Goal: Task Accomplishment & Management: Use online tool/utility

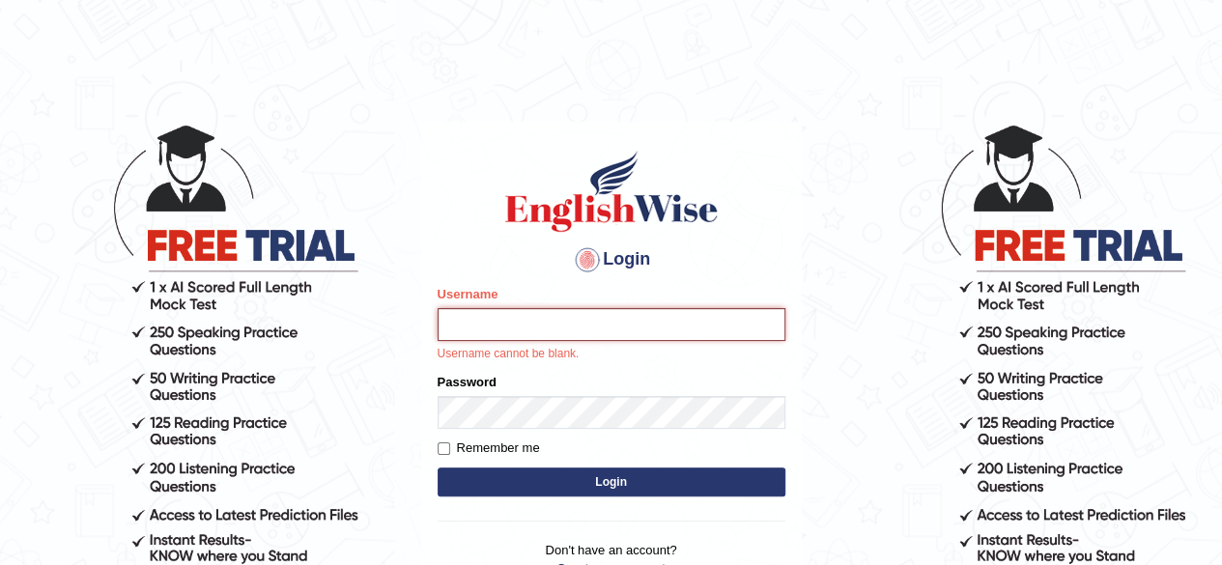
type input "[PERSON_NAME]"
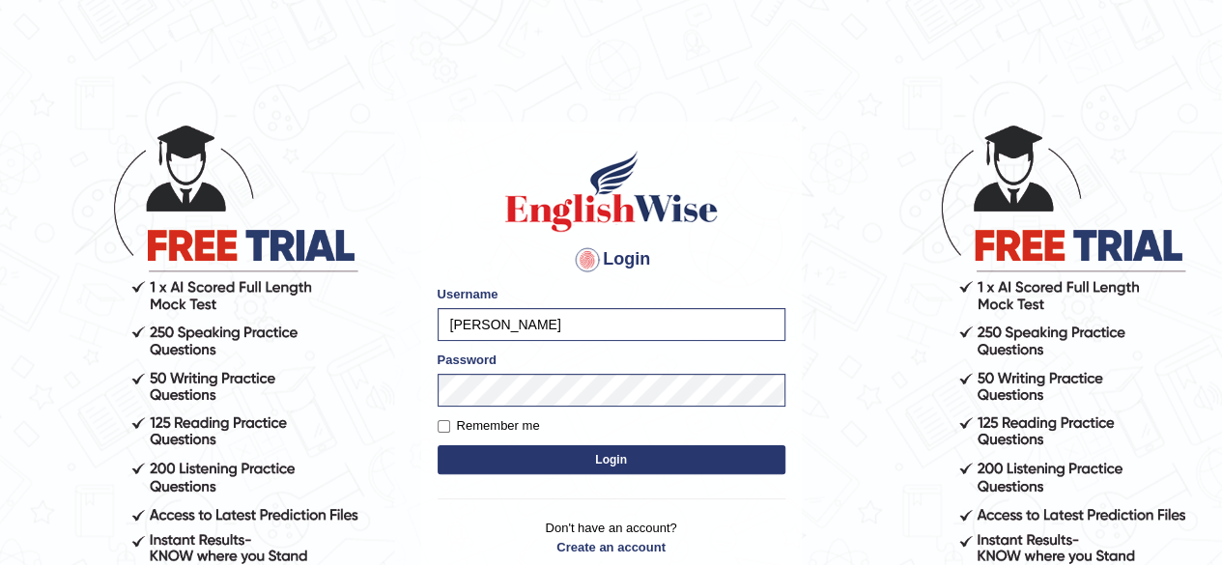
click at [525, 459] on button "Login" at bounding box center [612, 459] width 348 height 29
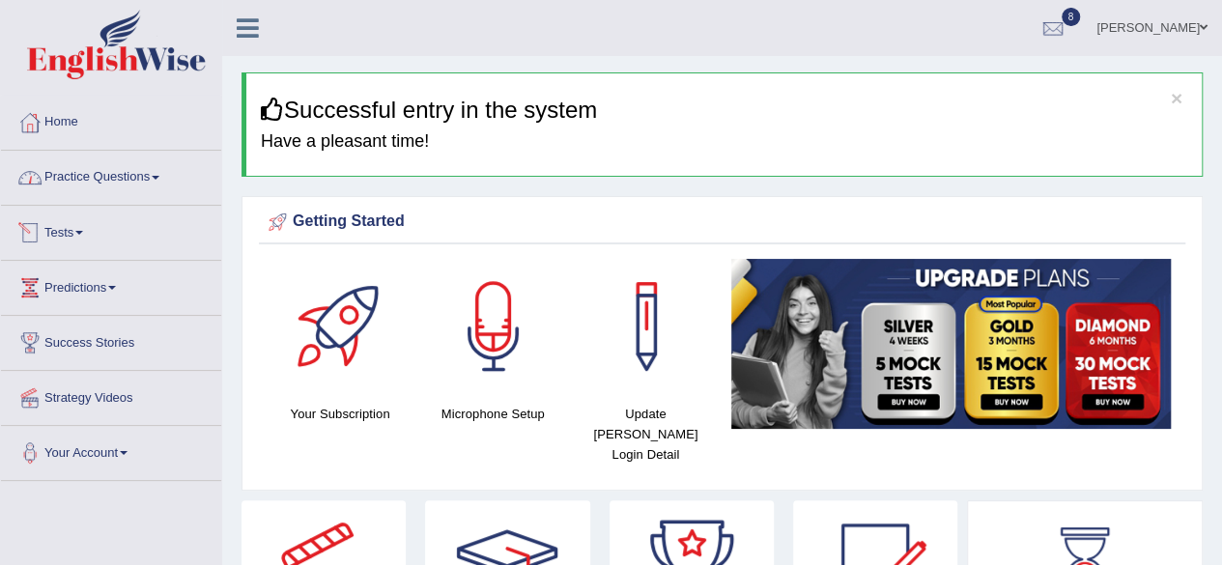
click at [63, 239] on link "Tests" at bounding box center [111, 230] width 220 height 48
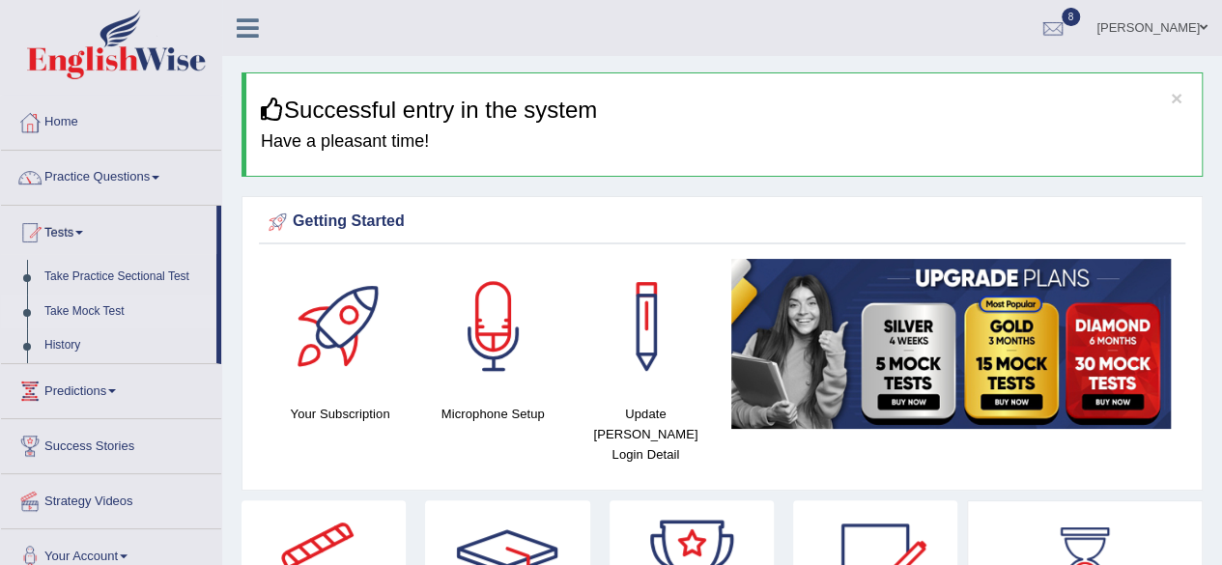
click at [77, 314] on link "Take Mock Test" at bounding box center [126, 312] width 181 height 35
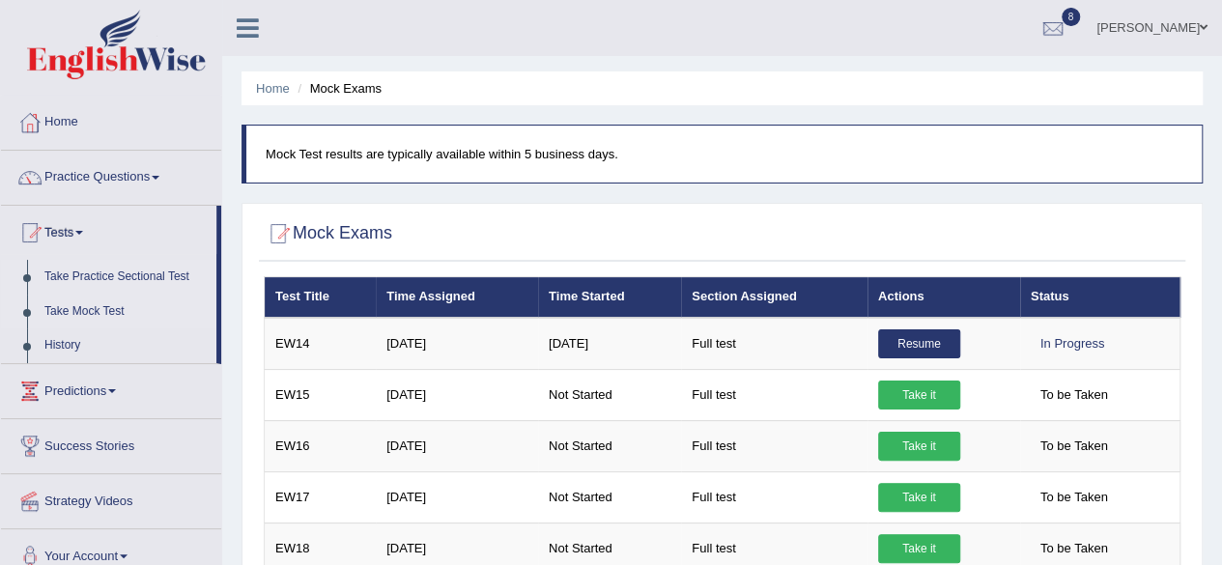
click at [139, 277] on link "Take Practice Sectional Test" at bounding box center [126, 277] width 181 height 35
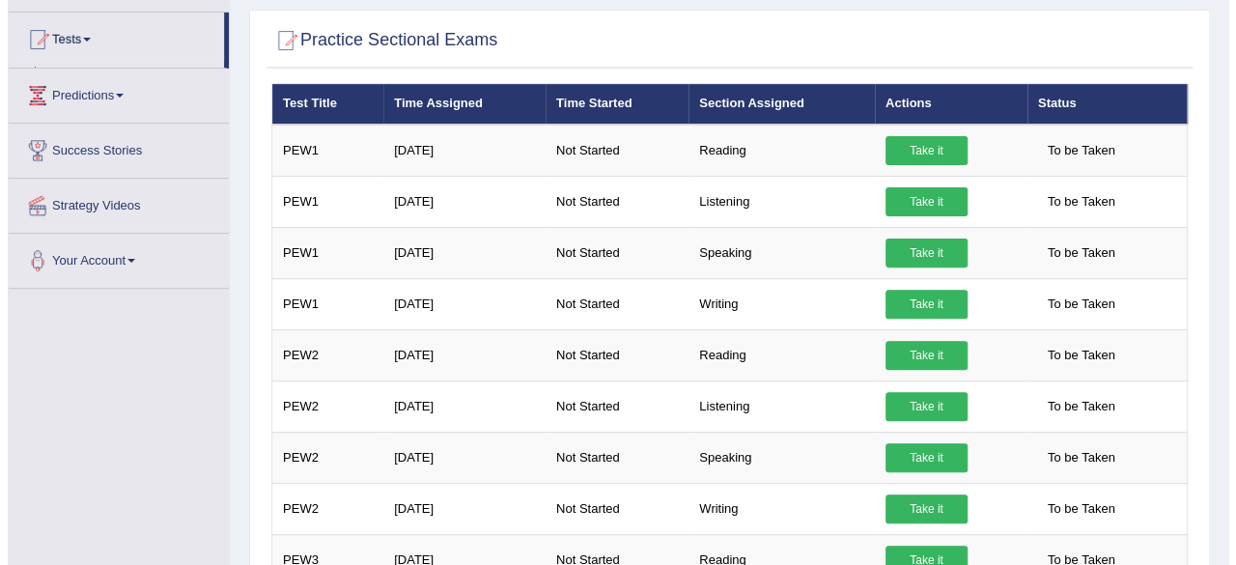
scroll to position [218, 0]
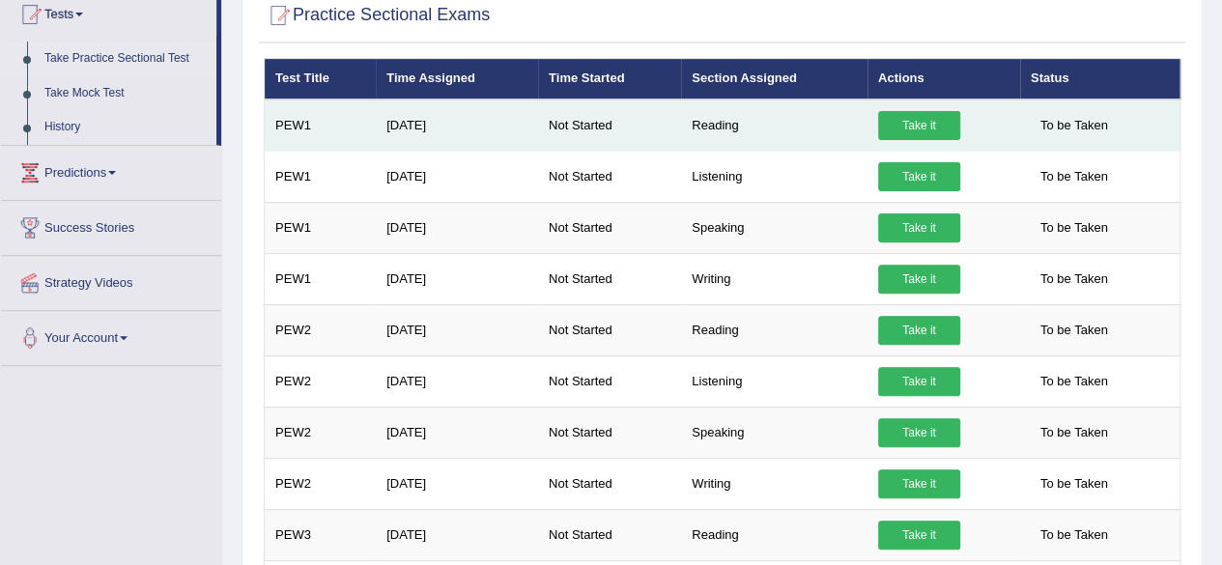
click at [939, 125] on link "Take it" at bounding box center [919, 125] width 82 height 29
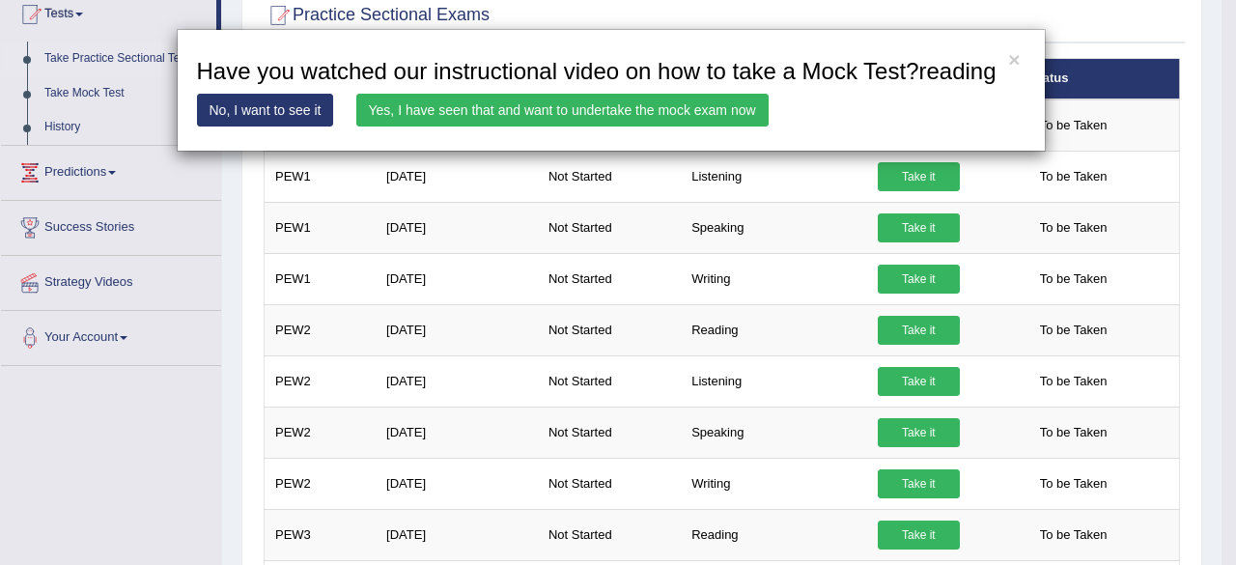
click at [383, 107] on link "Yes, I have seen that and want to undertake the mock exam now" at bounding box center [562, 110] width 412 height 33
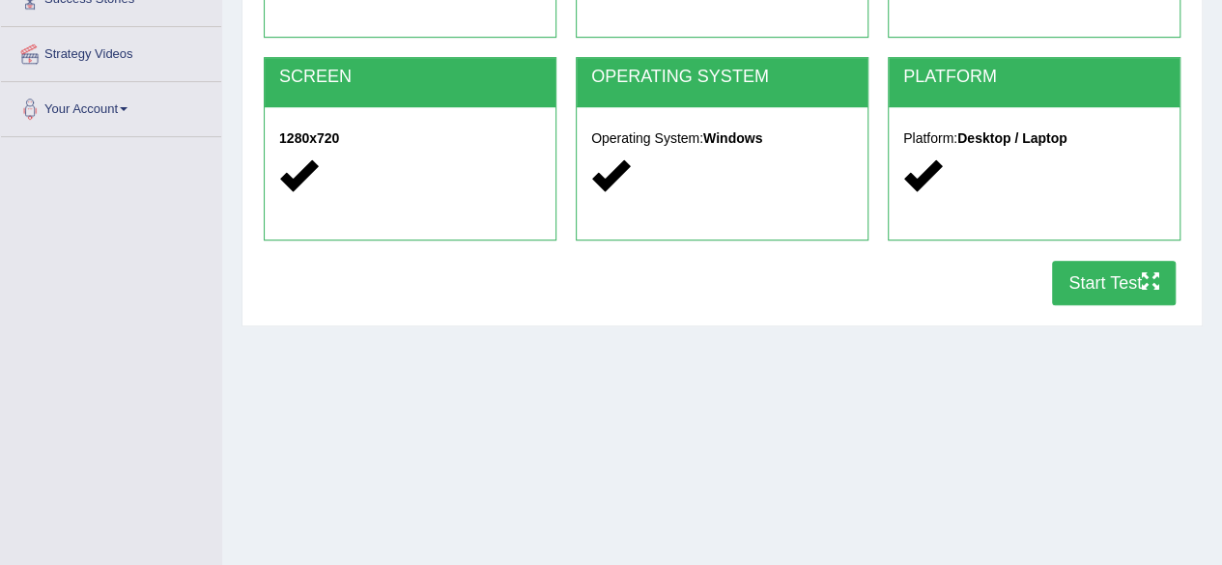
scroll to position [386, 0]
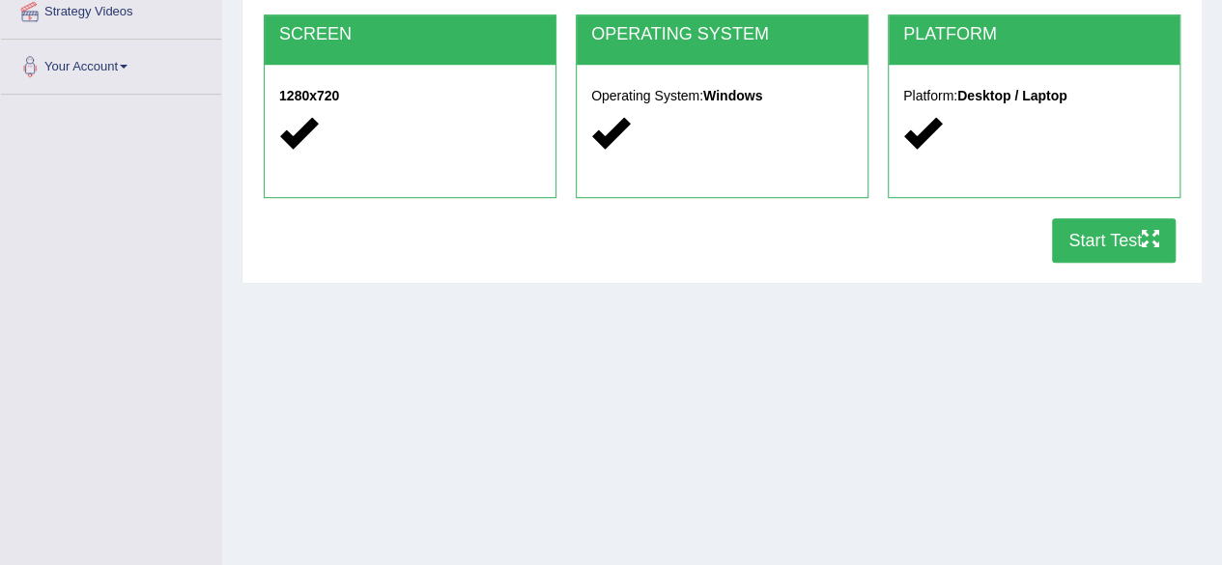
click at [1098, 238] on button "Start Test" at bounding box center [1114, 240] width 124 height 44
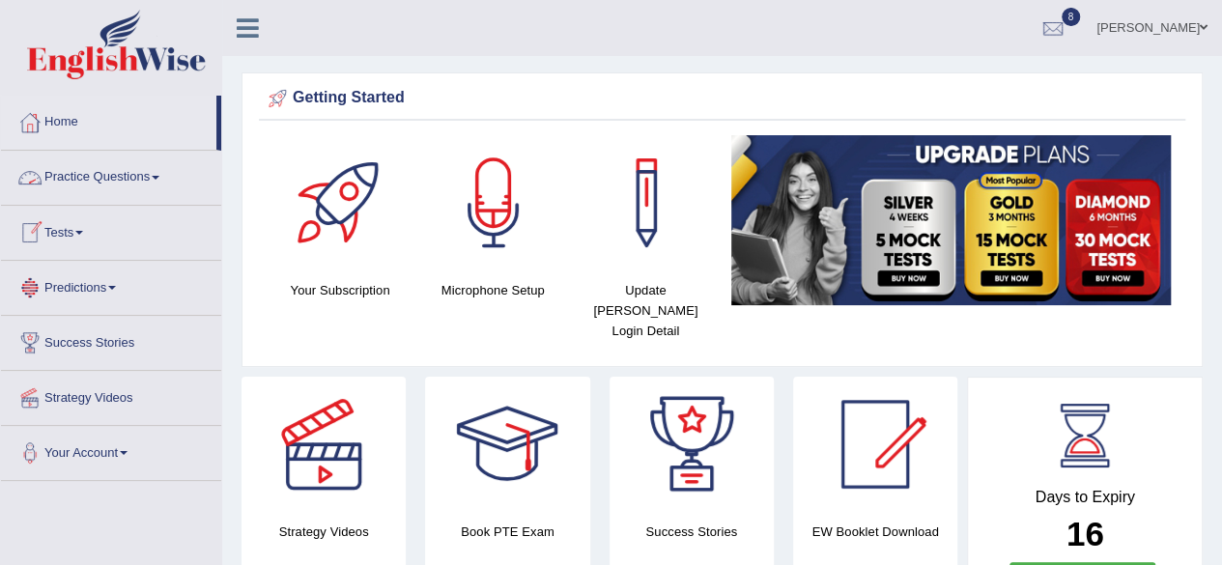
click at [76, 223] on link "Tests" at bounding box center [111, 230] width 220 height 48
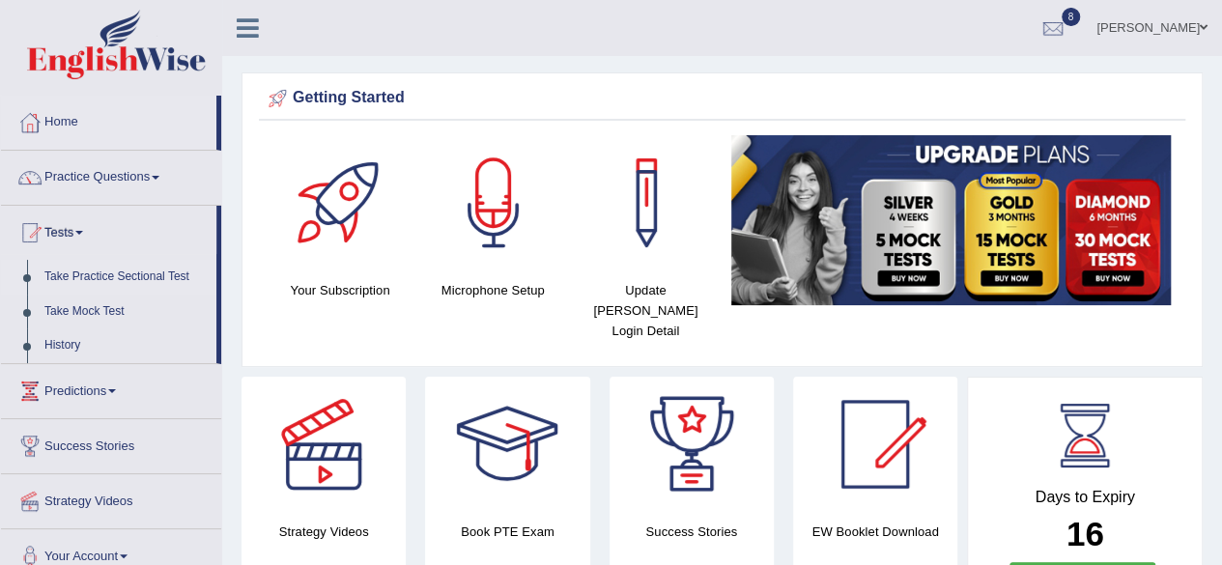
click at [161, 278] on link "Take Practice Sectional Test" at bounding box center [126, 277] width 181 height 35
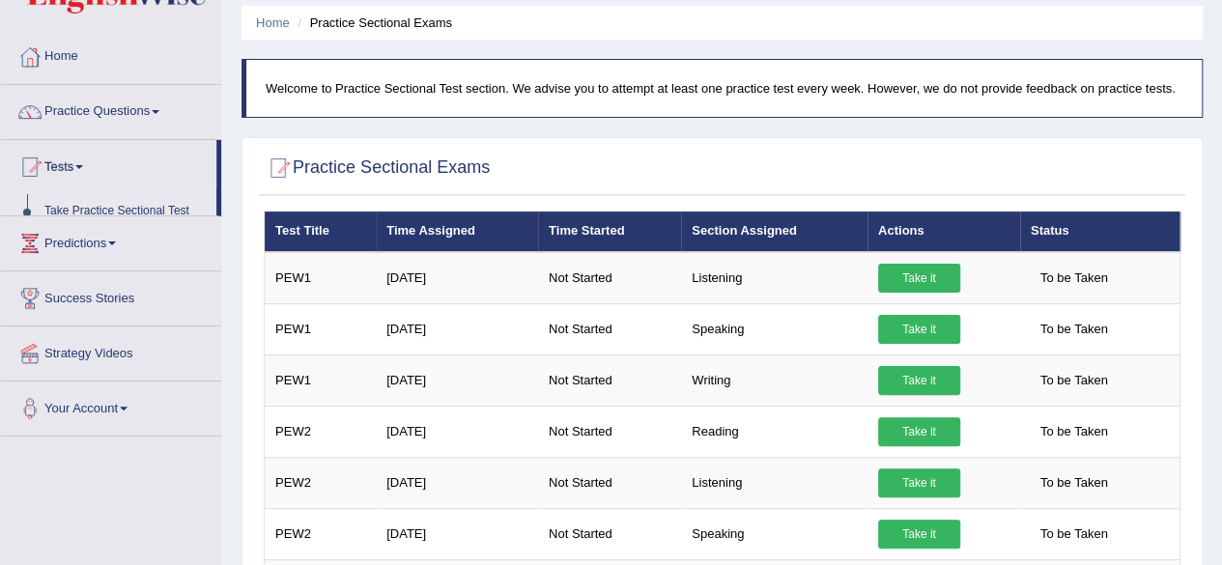
scroll to position [97, 0]
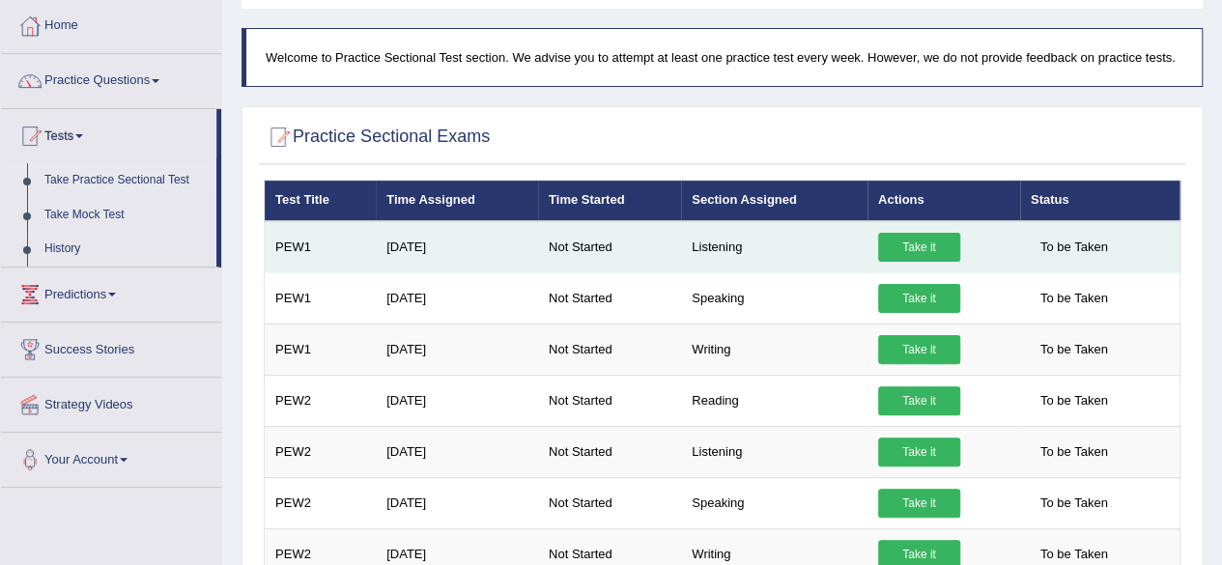
click at [921, 245] on link "Take it" at bounding box center [919, 247] width 82 height 29
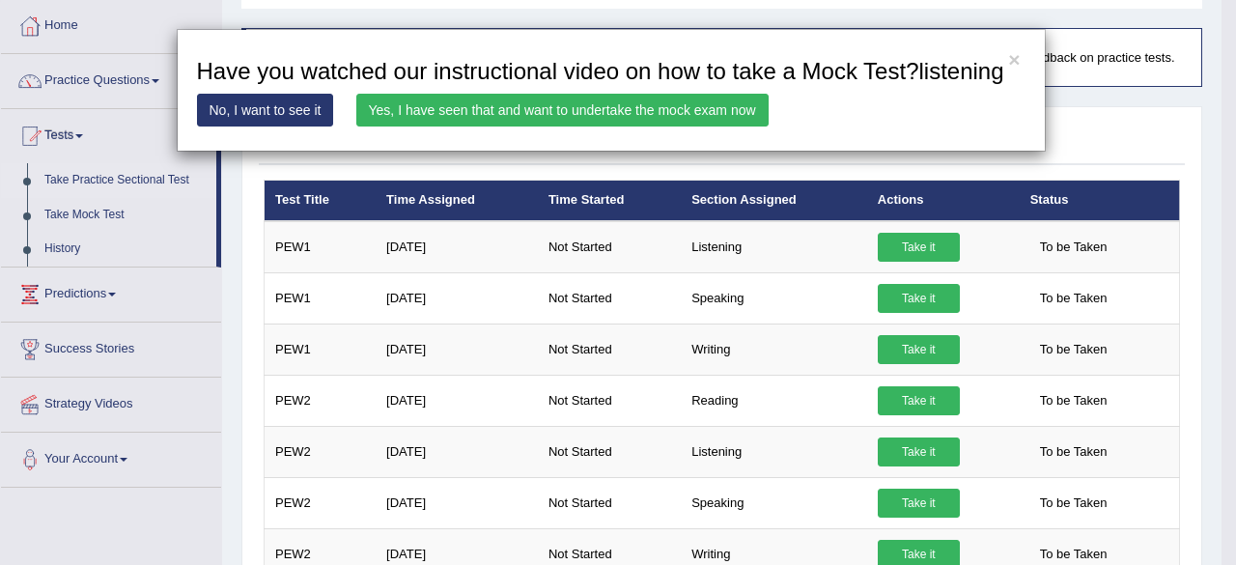
click at [628, 119] on link "Yes, I have seen that and want to undertake the mock exam now" at bounding box center [562, 110] width 412 height 33
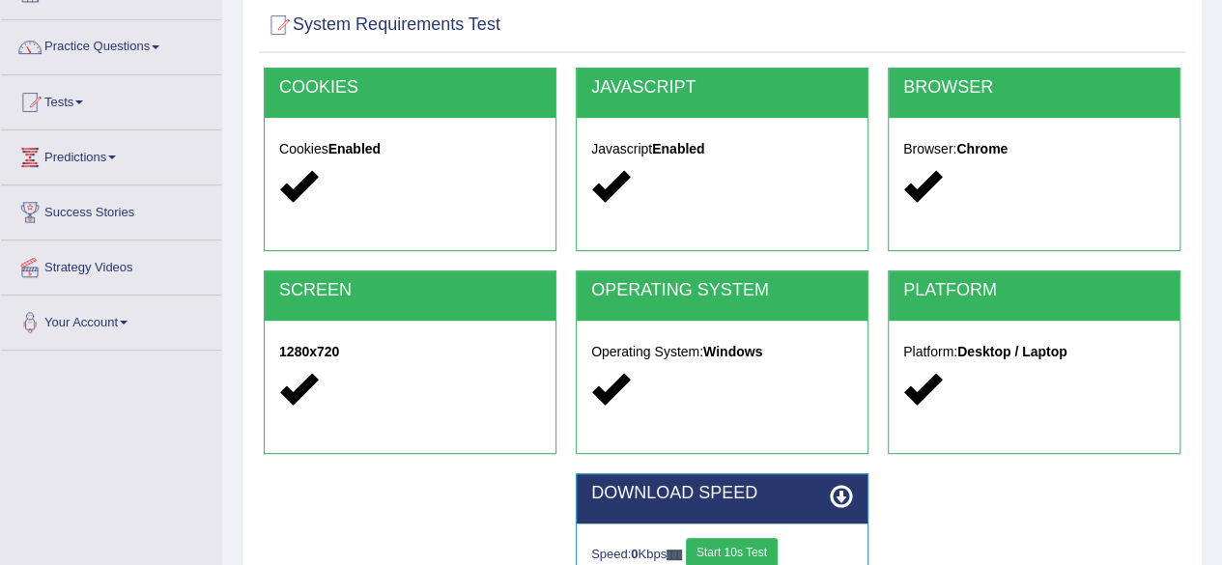
scroll to position [290, 0]
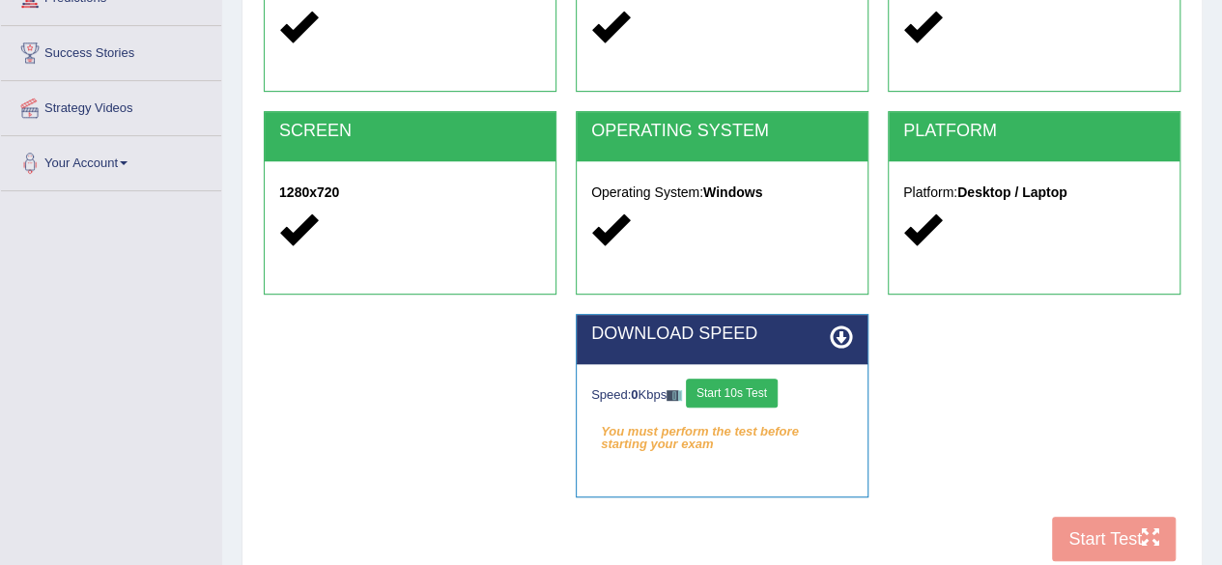
click at [753, 388] on button "Start 10s Test" at bounding box center [732, 393] width 92 height 29
click at [750, 390] on button "Start 10s Test" at bounding box center [752, 393] width 92 height 29
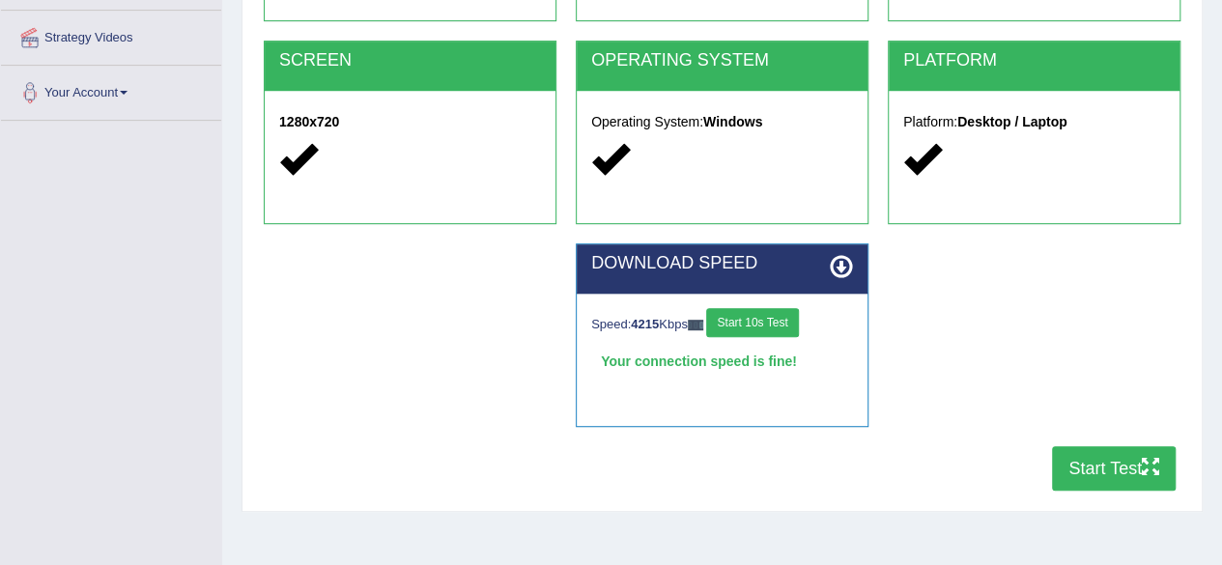
scroll to position [386, 0]
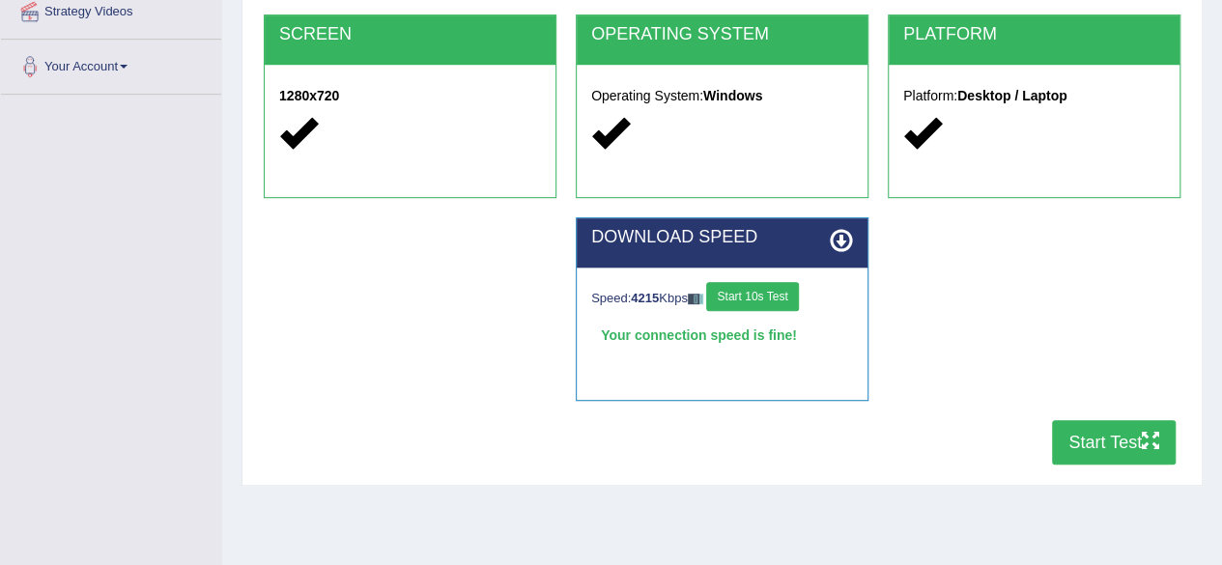
click at [1078, 439] on button "Start Test" at bounding box center [1114, 442] width 124 height 44
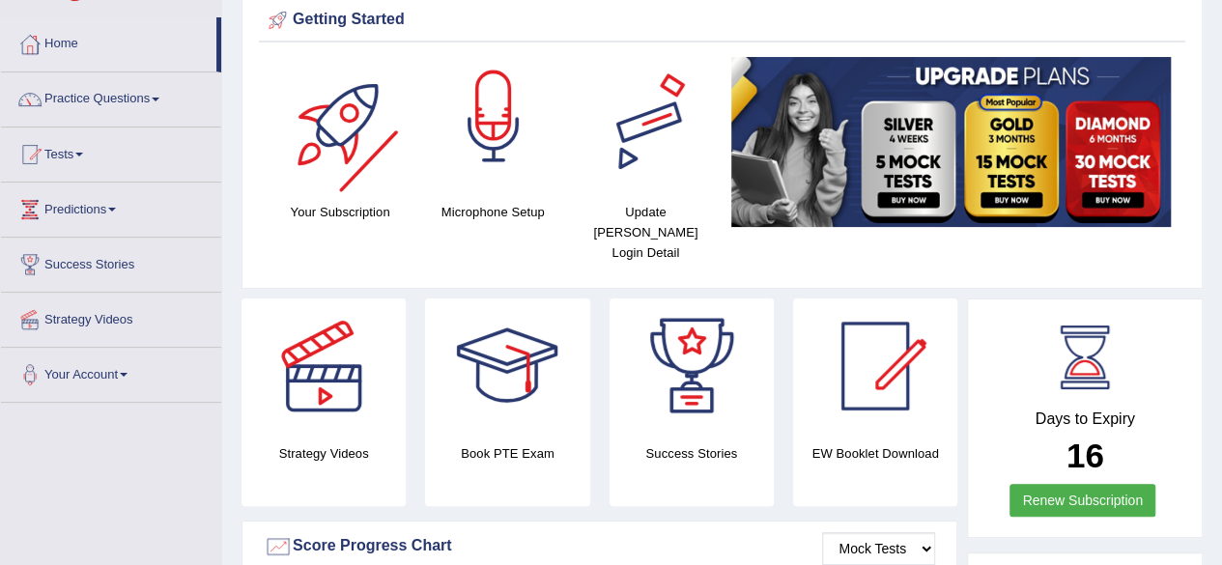
scroll to position [97, 0]
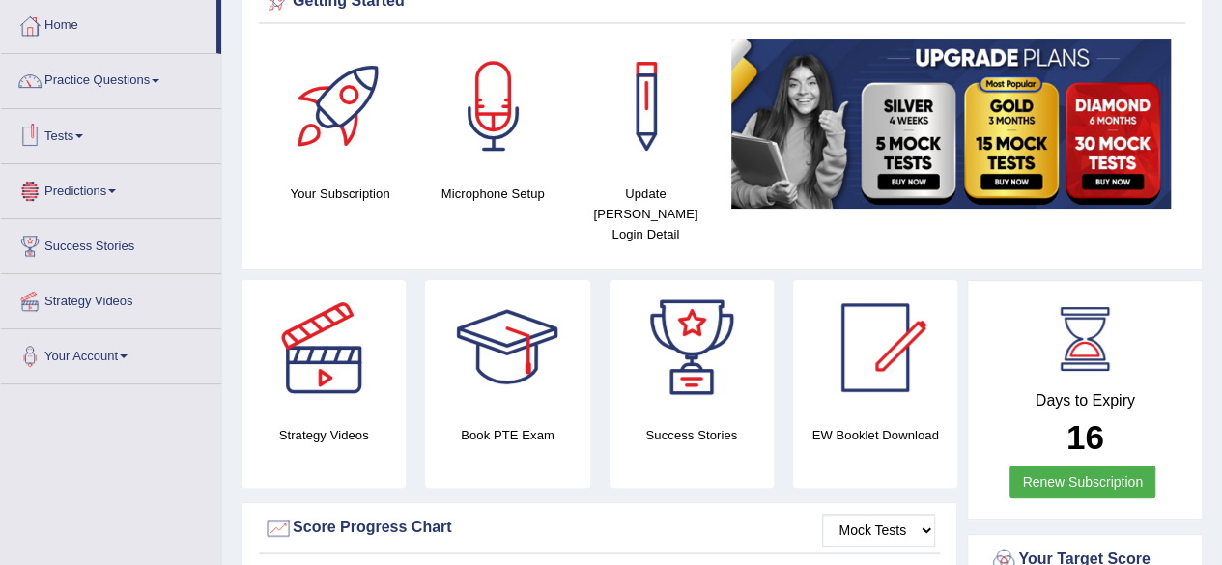
click at [74, 128] on link "Tests" at bounding box center [111, 133] width 220 height 48
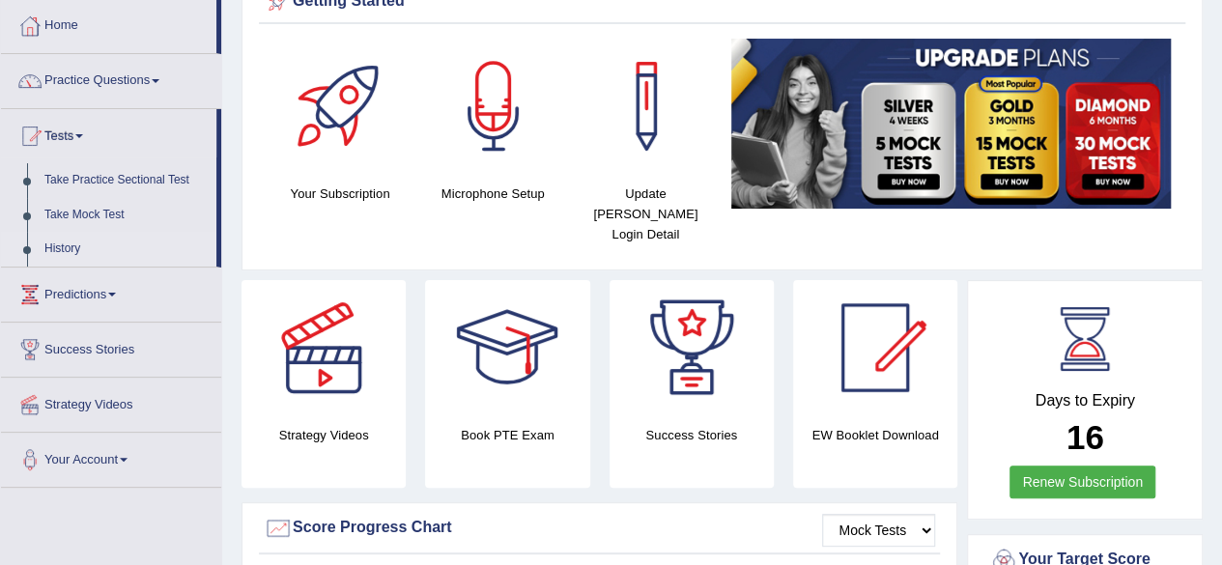
click at [77, 246] on link "History" at bounding box center [126, 249] width 181 height 35
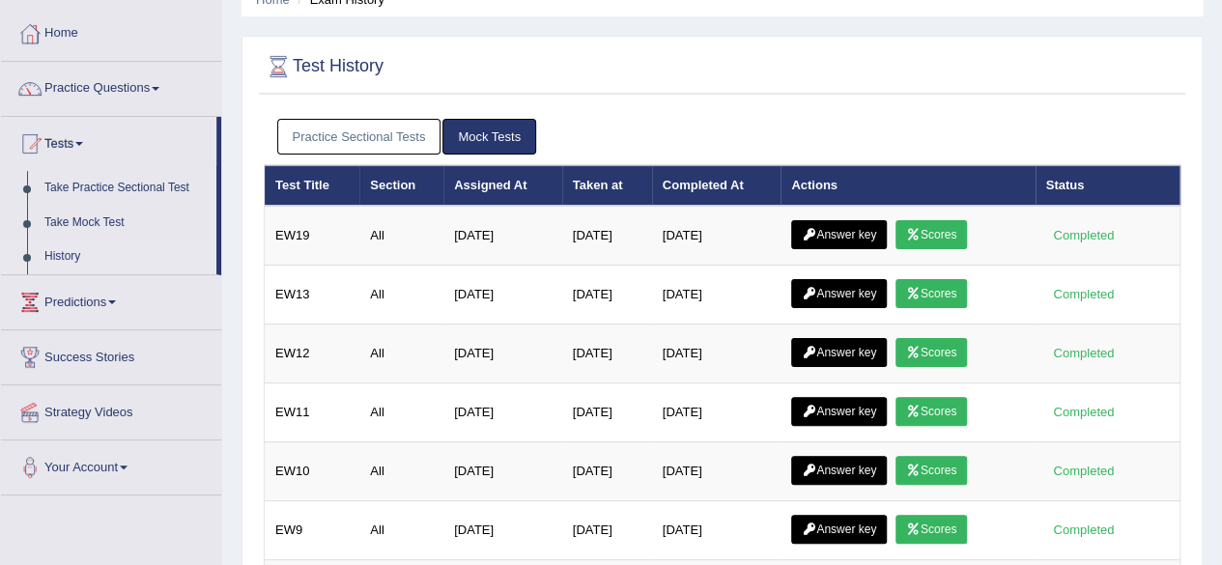
scroll to position [97, 0]
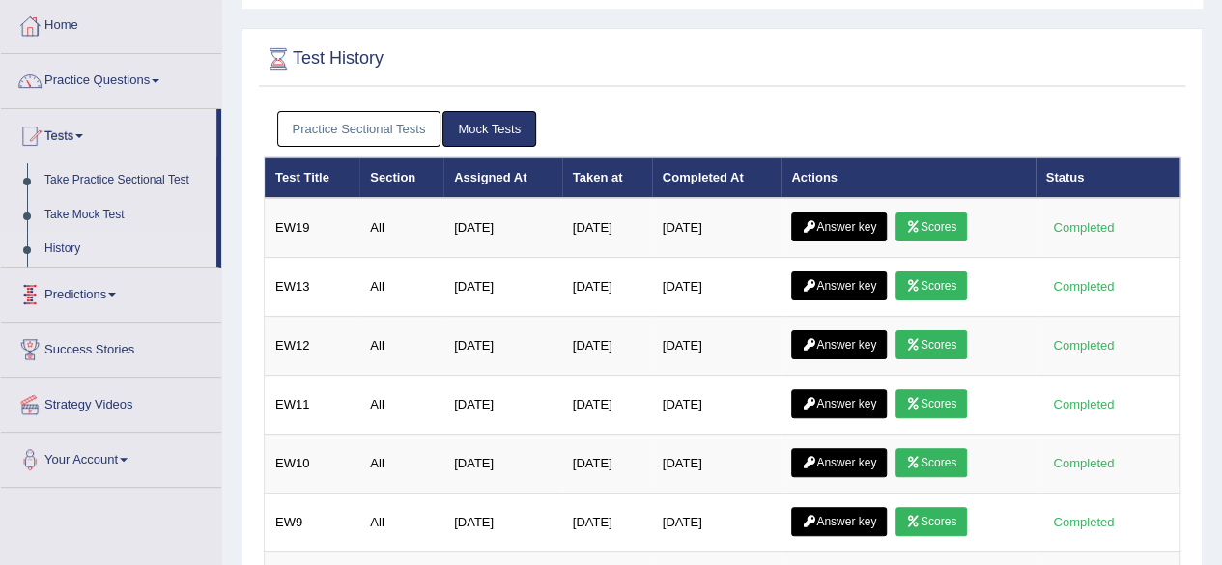
click at [92, 300] on link "Predictions" at bounding box center [111, 292] width 220 height 48
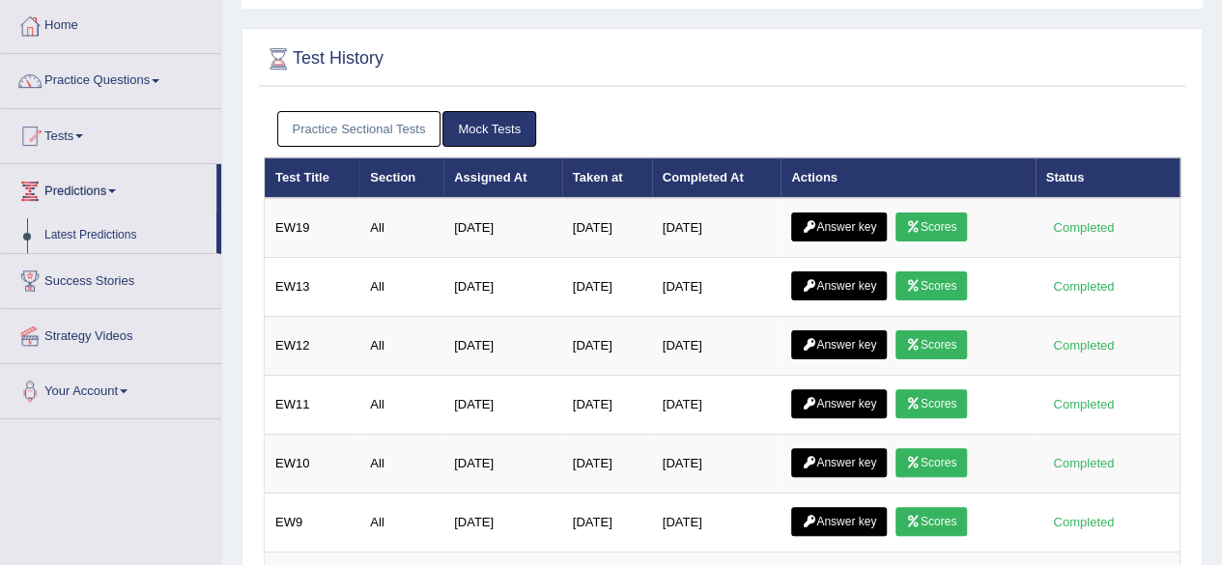
click at [117, 229] on link "Latest Predictions" at bounding box center [126, 235] width 181 height 35
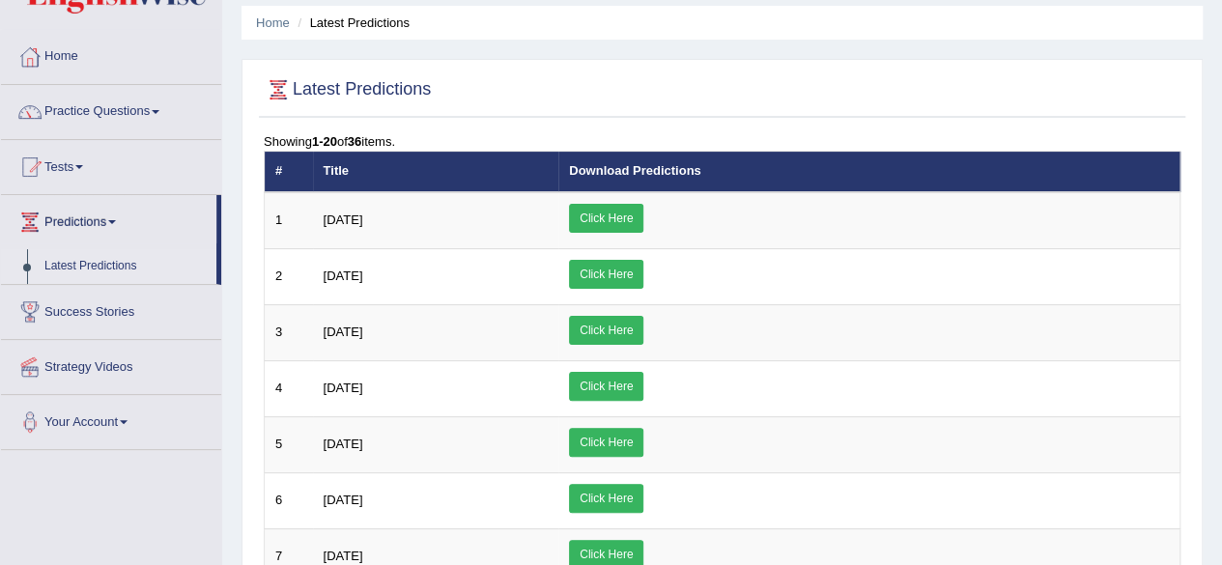
scroll to position [97, 0]
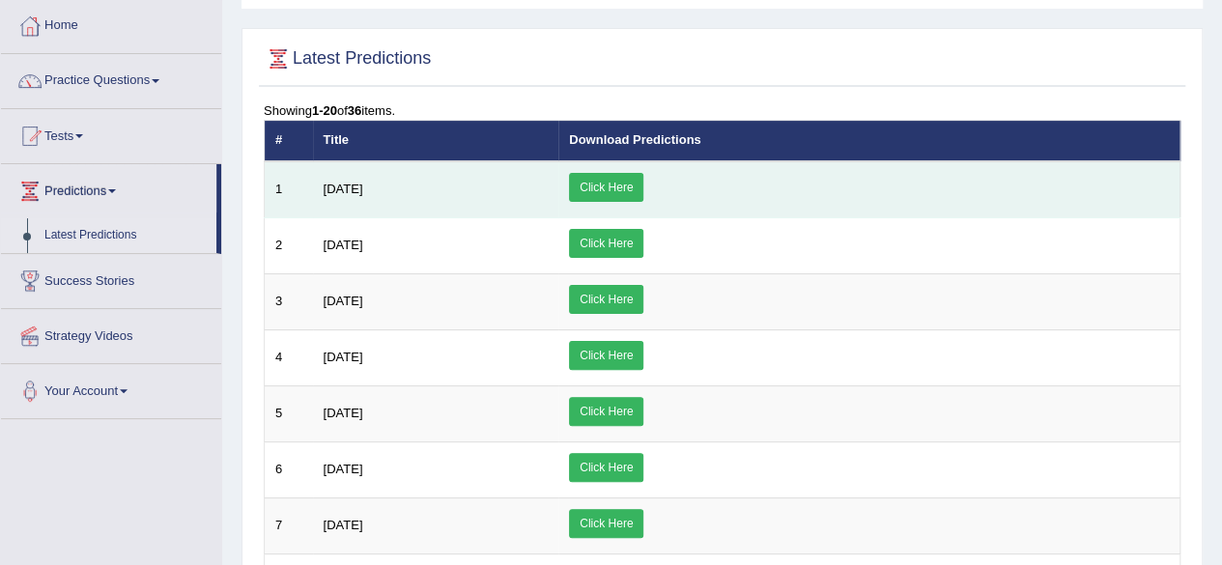
click at [643, 185] on link "Click Here" at bounding box center [606, 187] width 74 height 29
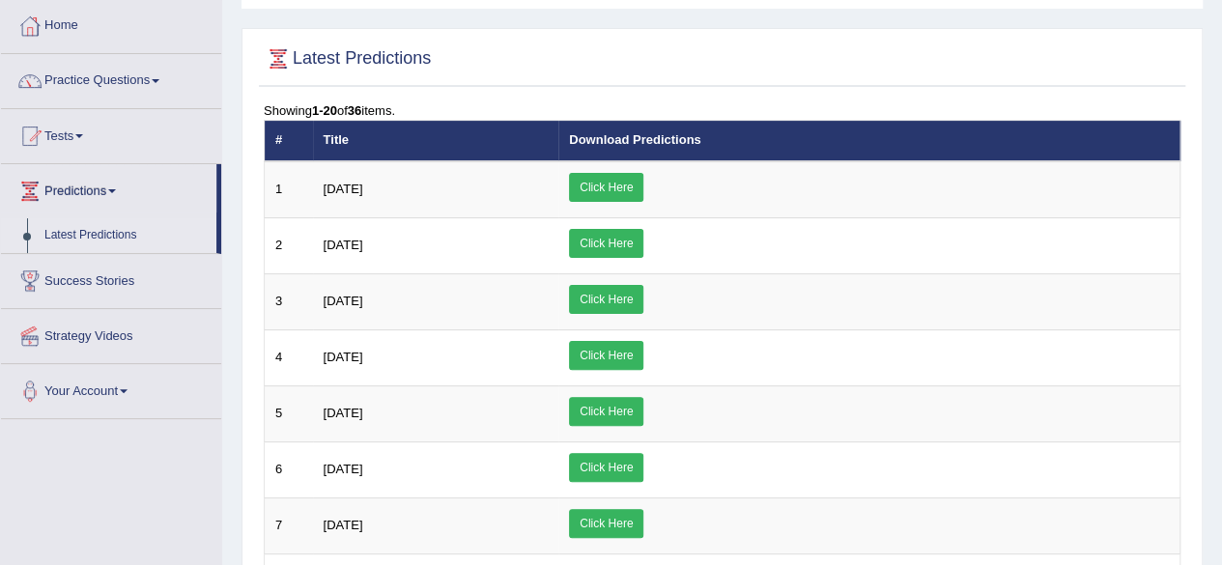
click at [78, 136] on link "Tests" at bounding box center [111, 133] width 220 height 48
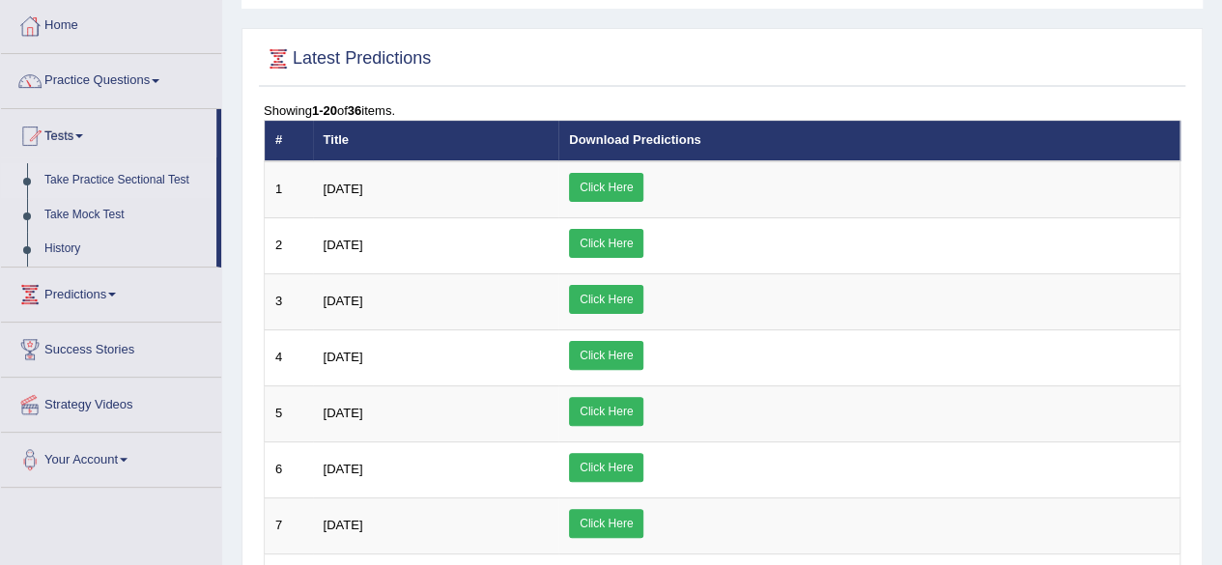
click at [89, 181] on link "Take Practice Sectional Test" at bounding box center [126, 180] width 181 height 35
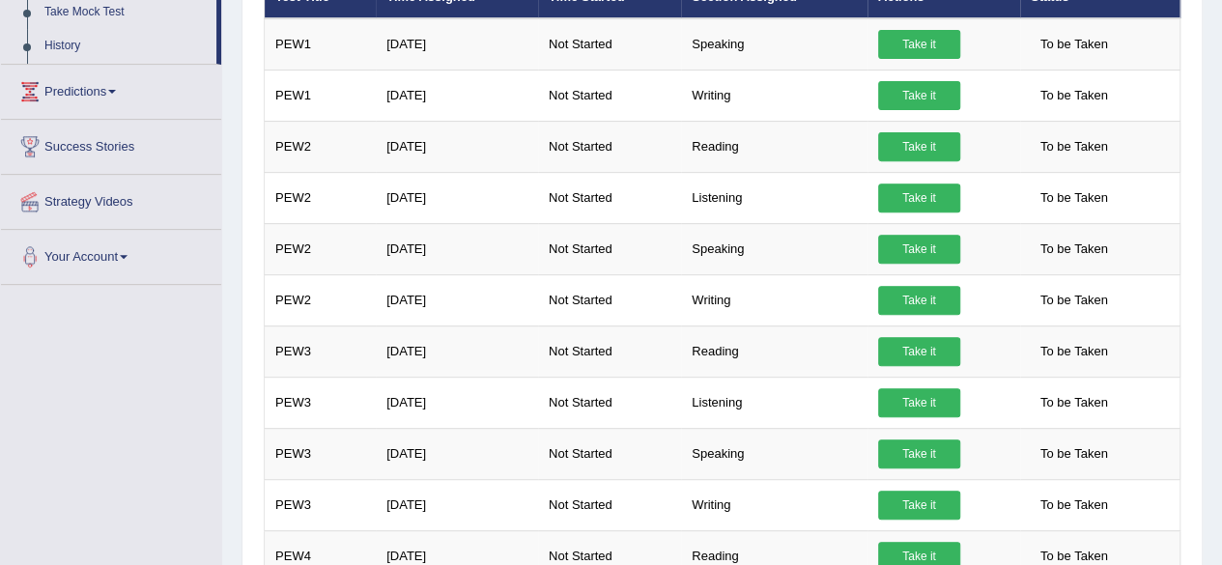
scroll to position [290, 0]
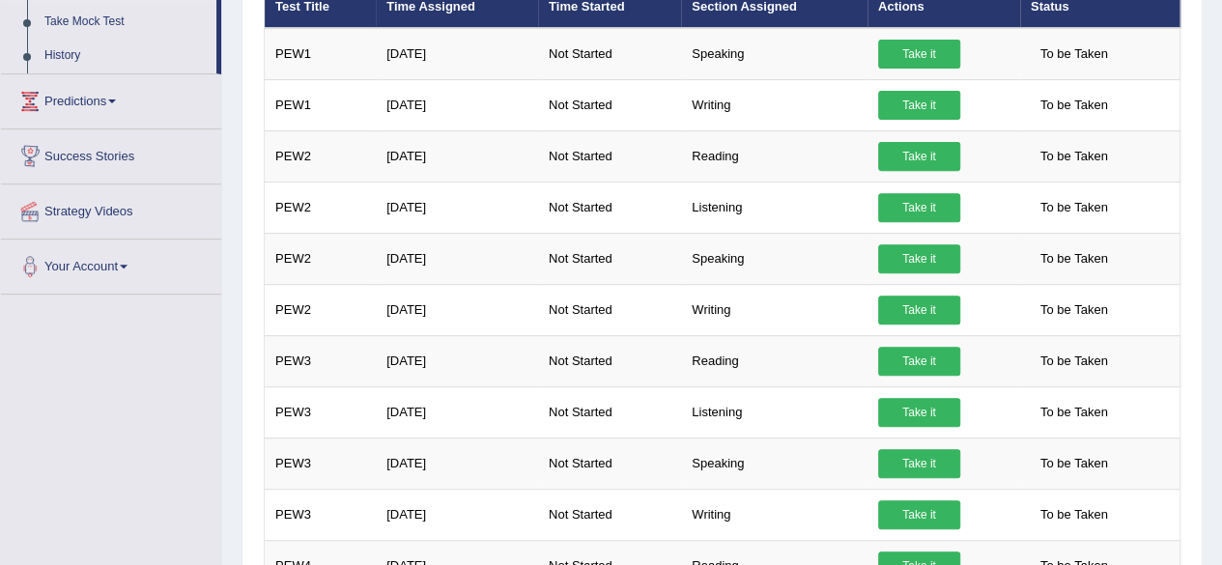
click at [110, 161] on link "Success Stories" at bounding box center [111, 153] width 220 height 48
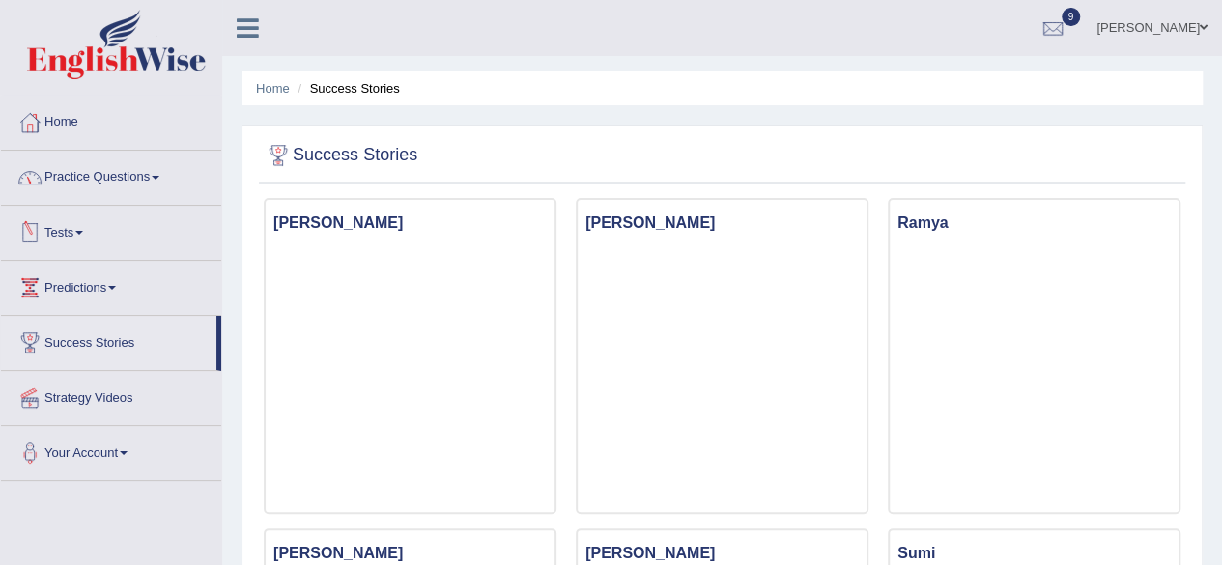
click at [78, 233] on link "Tests" at bounding box center [111, 230] width 220 height 48
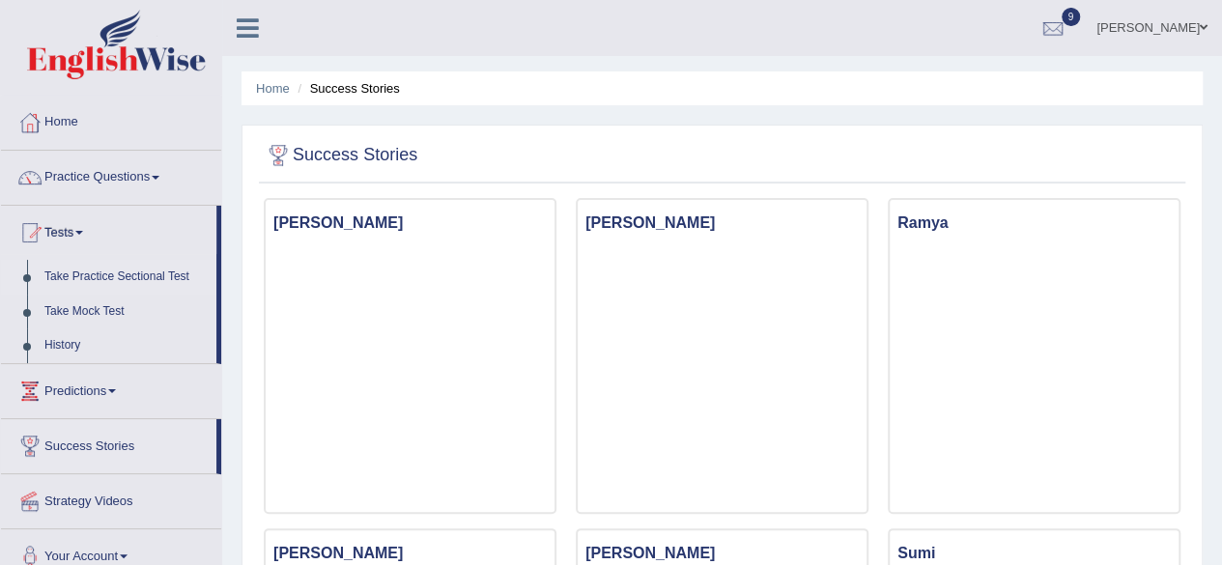
click at [87, 273] on link "Take Practice Sectional Test" at bounding box center [126, 277] width 181 height 35
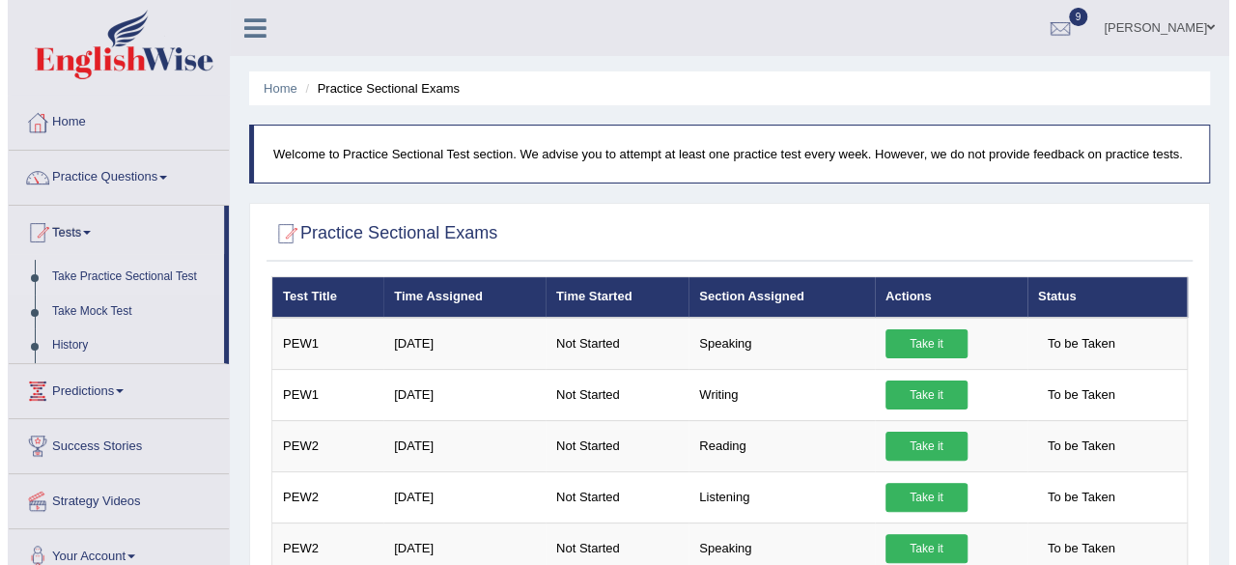
scroll to position [97, 0]
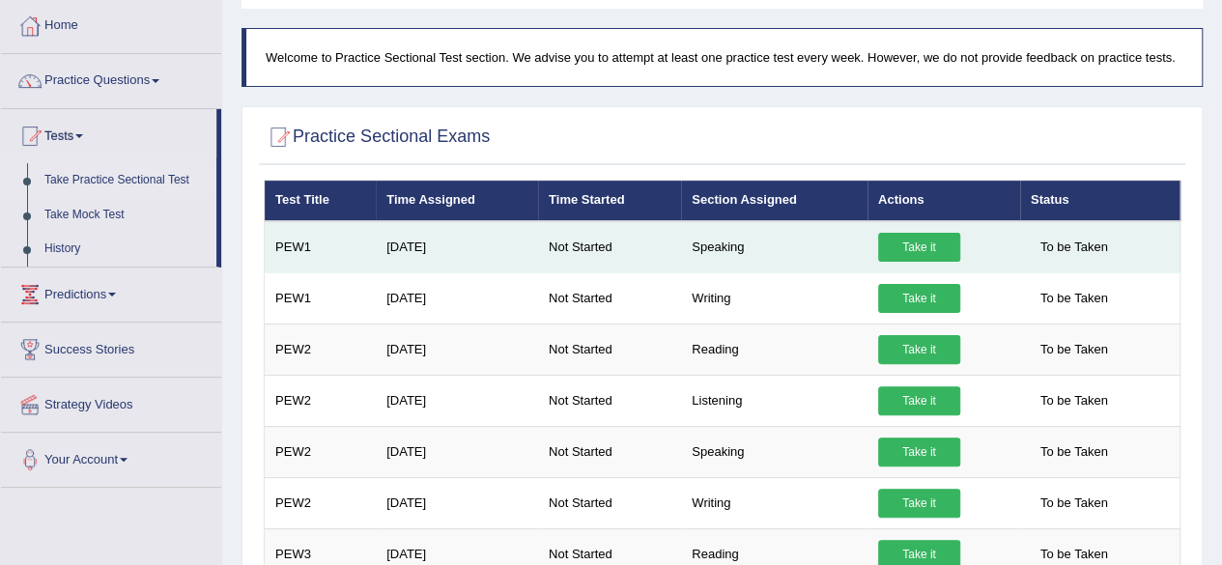
click at [961, 251] on td "Take it" at bounding box center [943, 247] width 153 height 52
click at [946, 248] on link "Take it" at bounding box center [919, 247] width 82 height 29
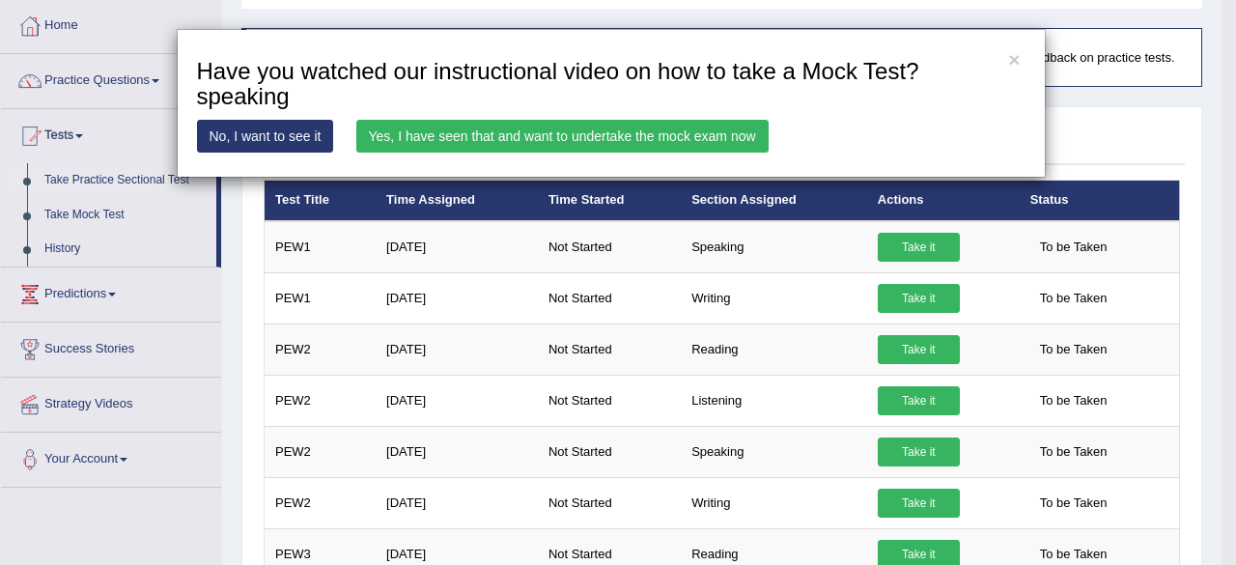
click at [616, 139] on link "Yes, I have seen that and want to undertake the mock exam now" at bounding box center [562, 136] width 412 height 33
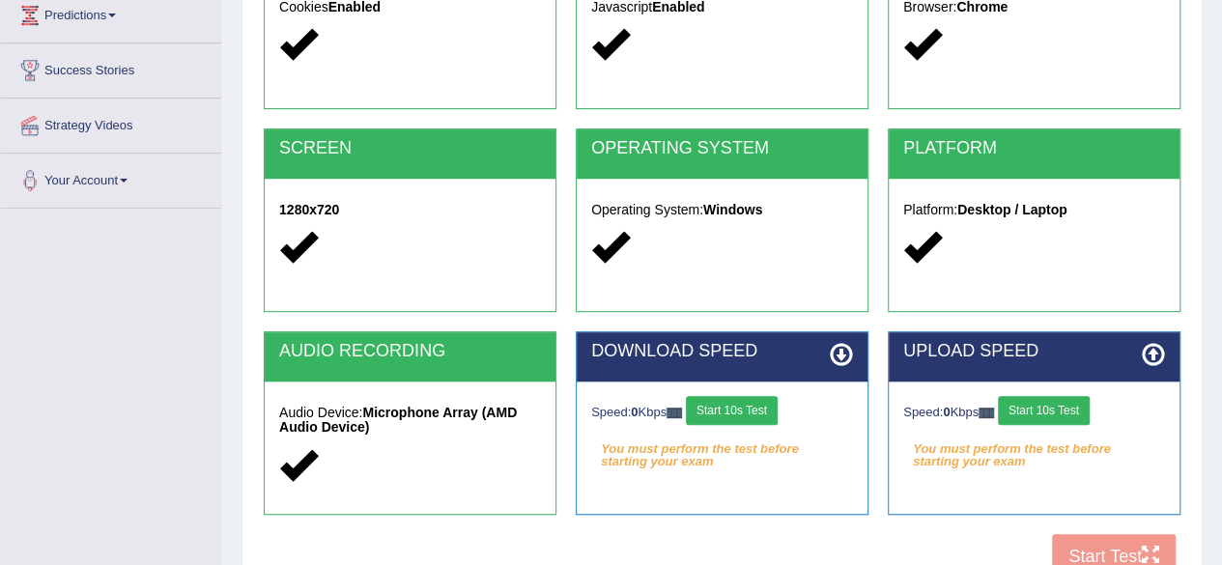
scroll to position [290, 0]
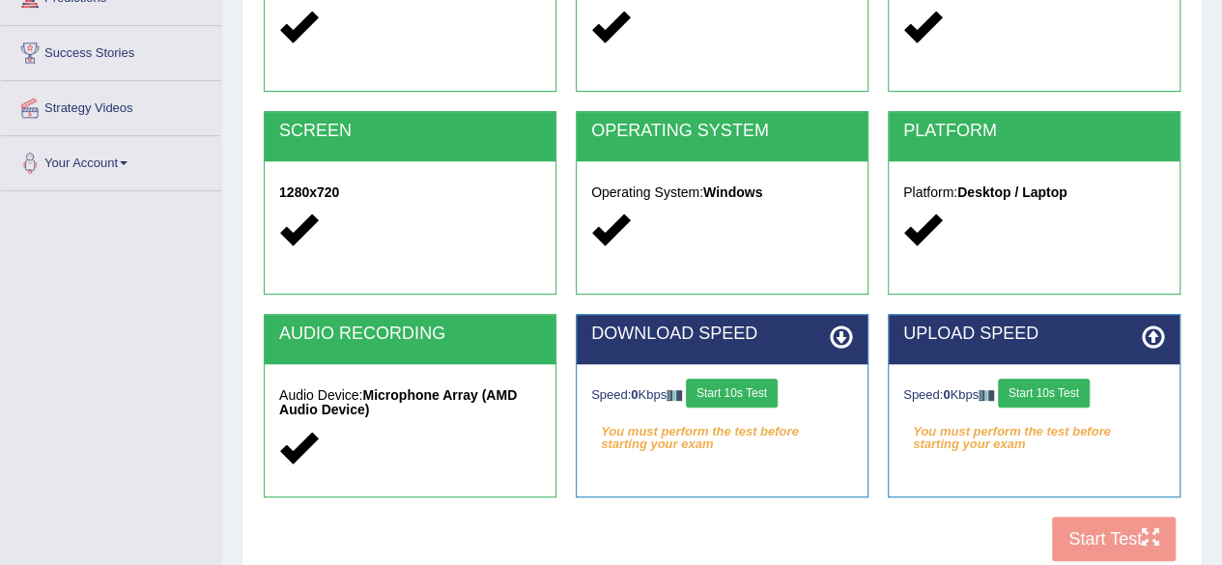
click at [746, 383] on button "Start 10s Test" at bounding box center [732, 393] width 92 height 29
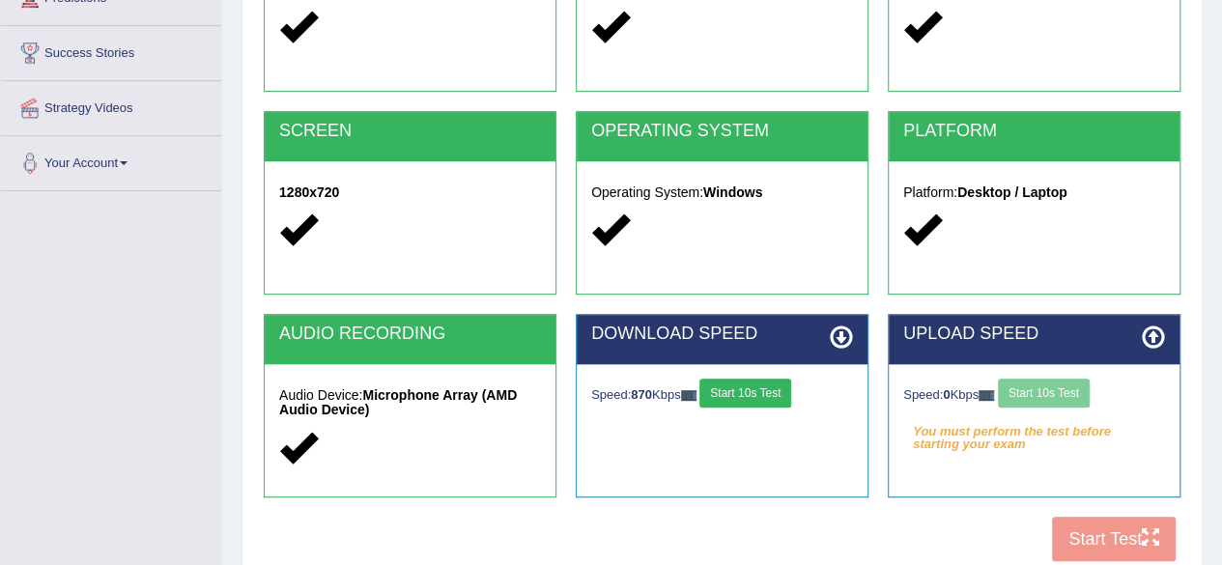
click at [1062, 397] on div "Speed: 0 Kbps Start 10s Test" at bounding box center [1034, 396] width 262 height 34
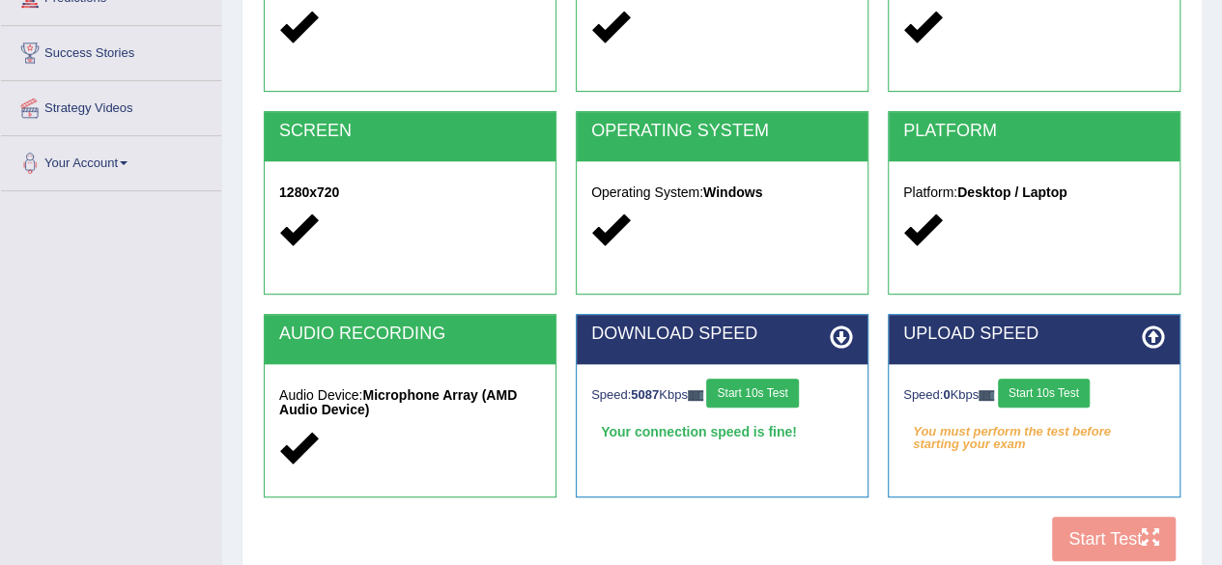
click at [1061, 393] on button "Start 10s Test" at bounding box center [1044, 393] width 92 height 29
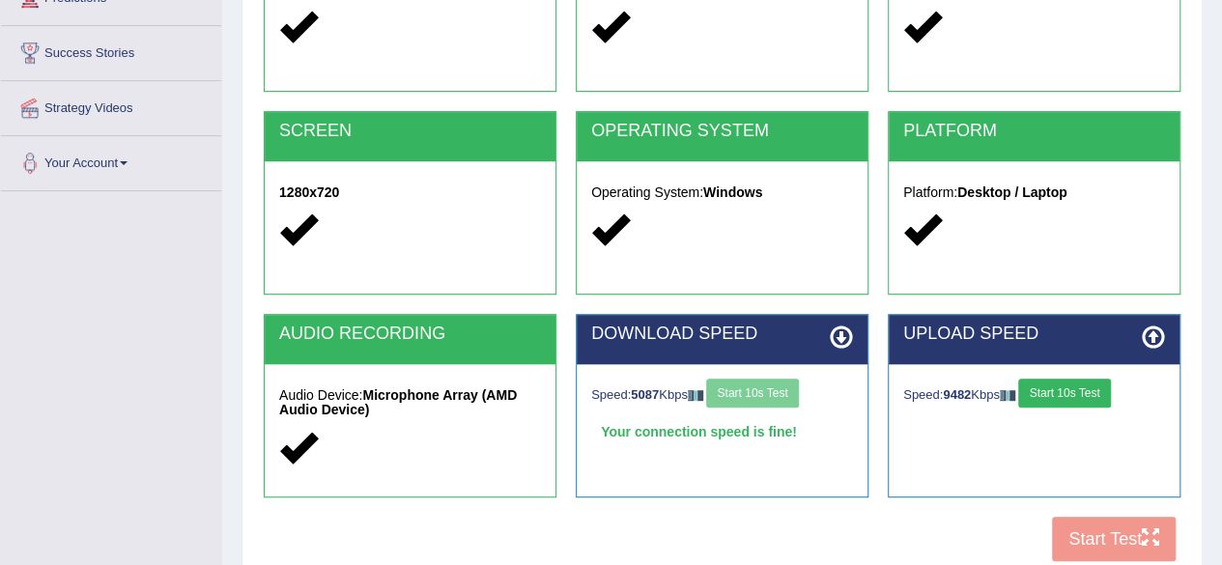
click at [1060, 392] on button "Start 10s Test" at bounding box center [1064, 393] width 92 height 29
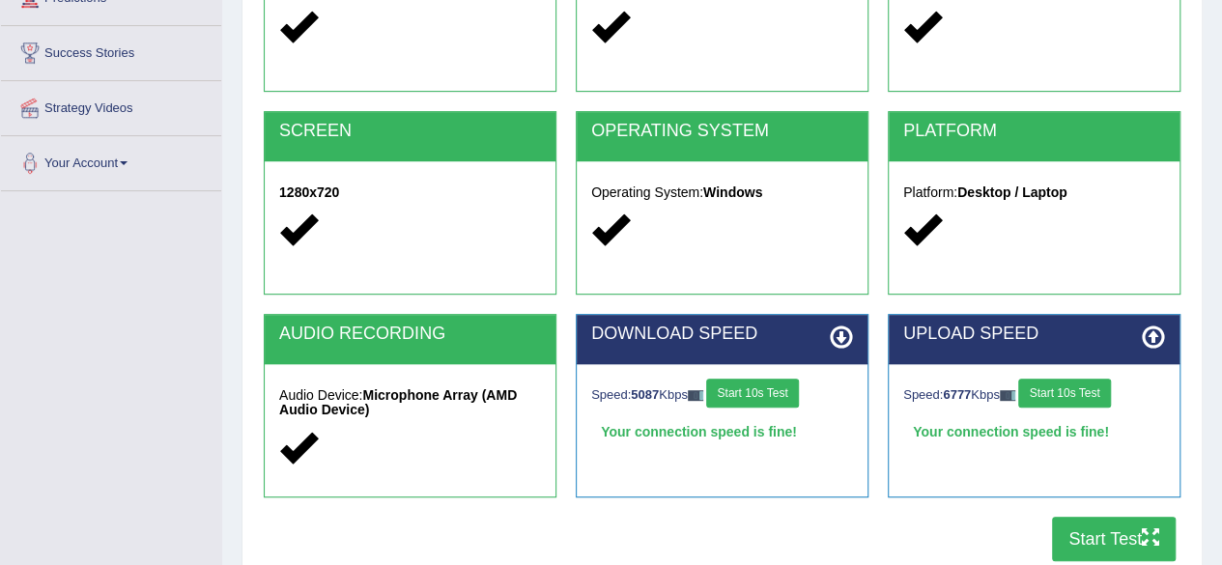
click at [1094, 544] on button "Start Test" at bounding box center [1114, 539] width 124 height 44
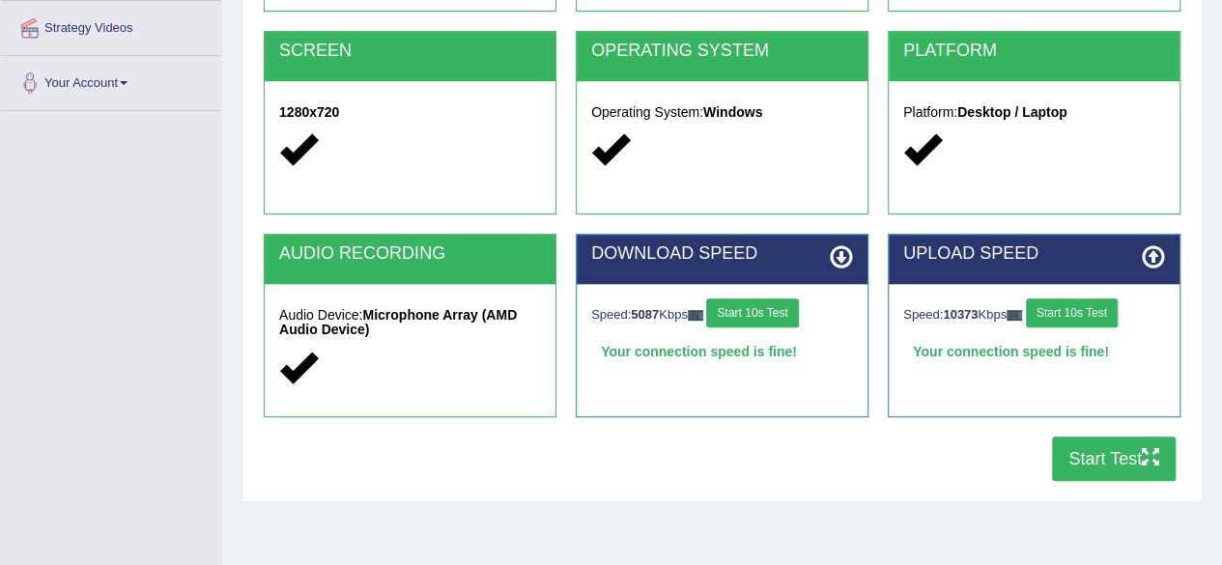
scroll to position [448, 0]
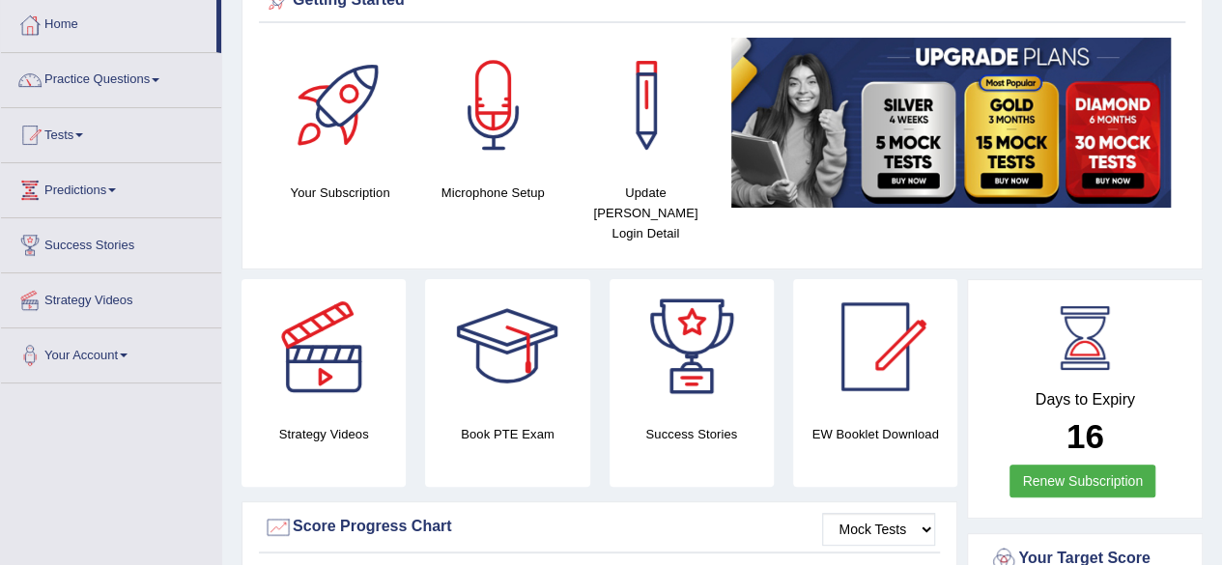
scroll to position [97, 0]
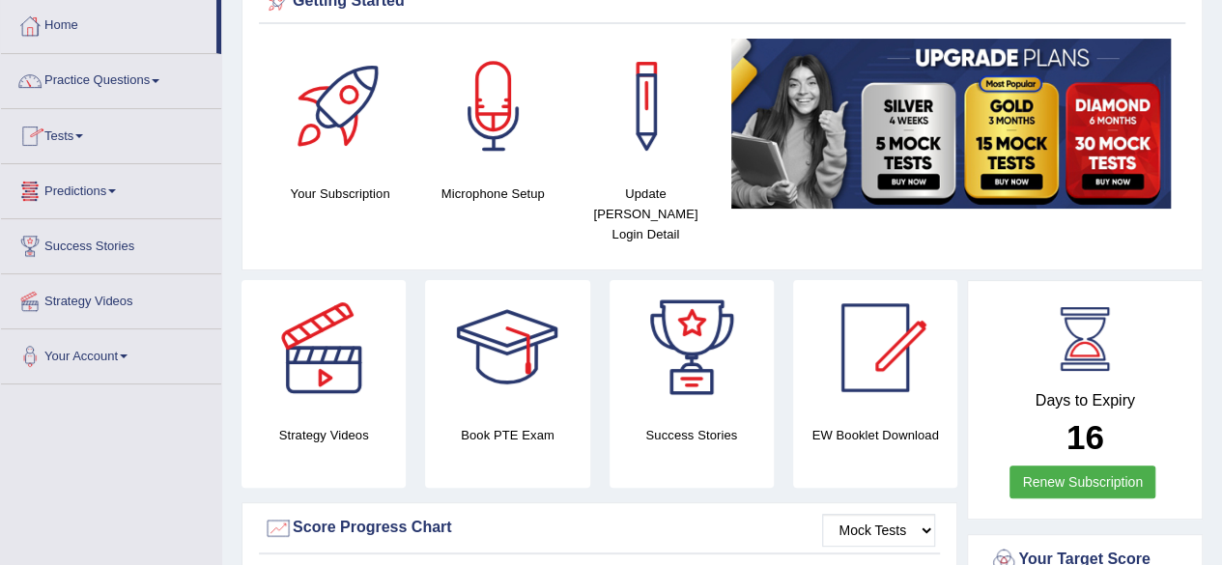
click at [79, 142] on link "Tests" at bounding box center [111, 133] width 220 height 48
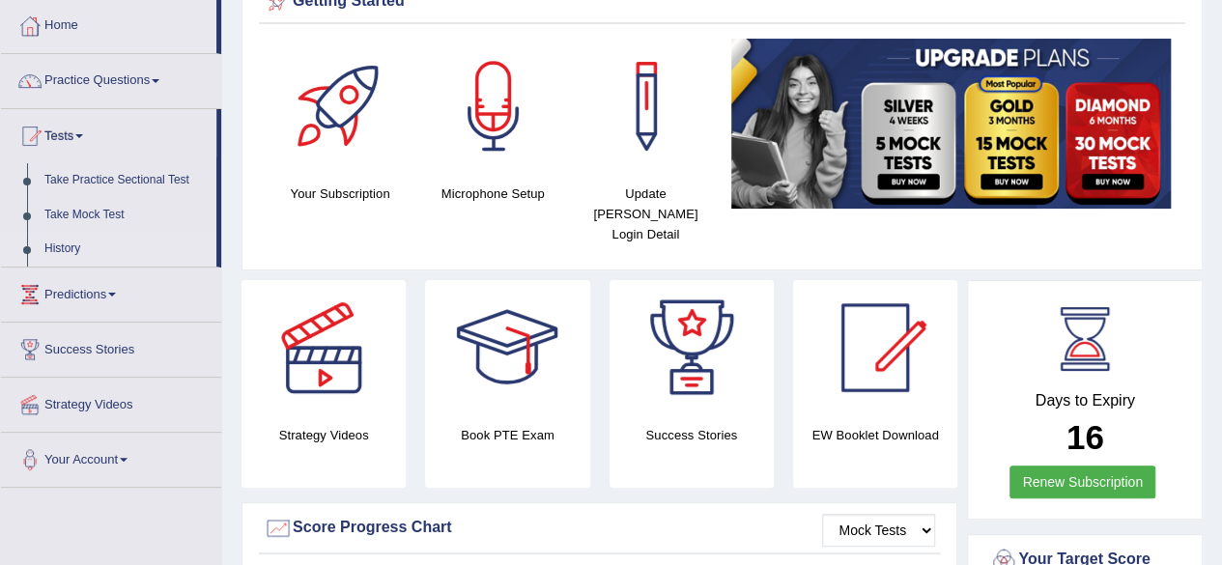
click at [73, 242] on link "History" at bounding box center [126, 249] width 181 height 35
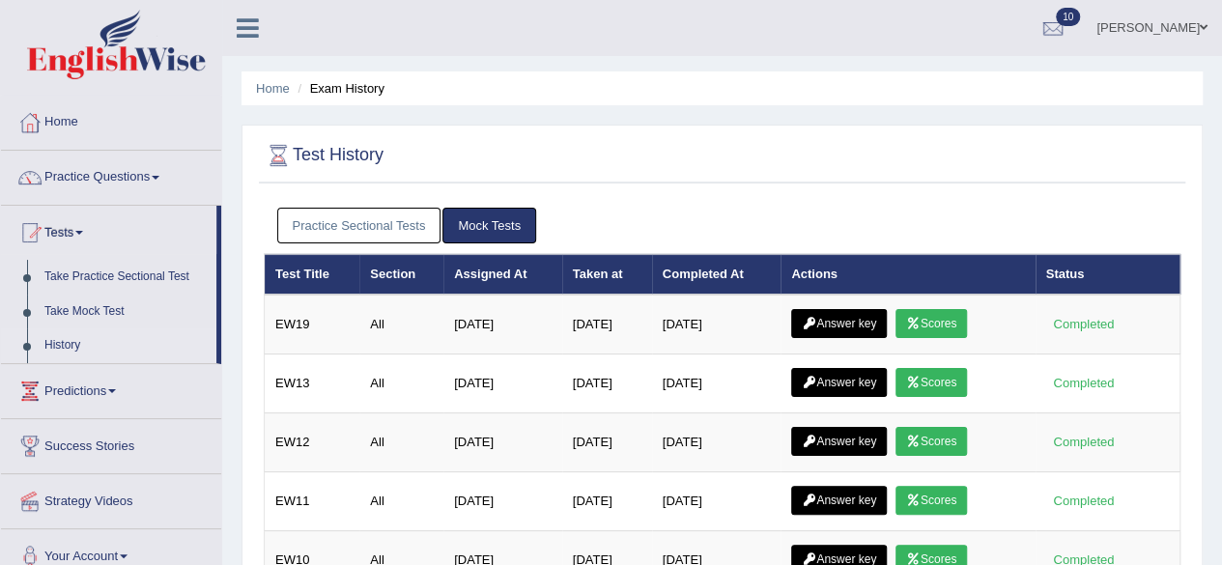
click at [83, 343] on link "History" at bounding box center [126, 345] width 181 height 35
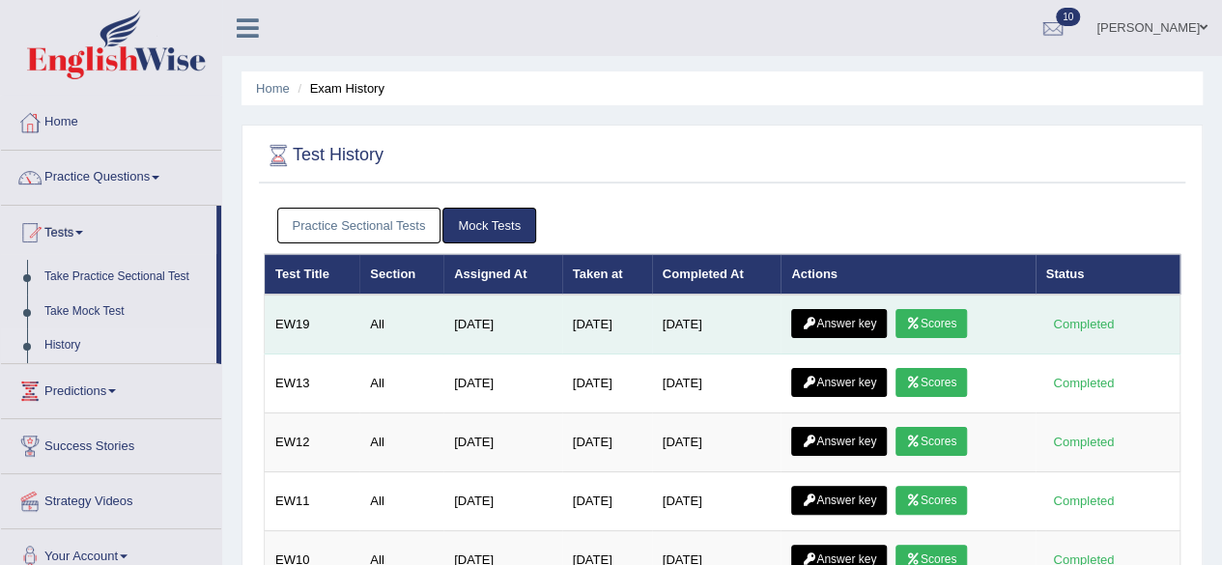
click at [921, 318] on icon at bounding box center [913, 324] width 14 height 12
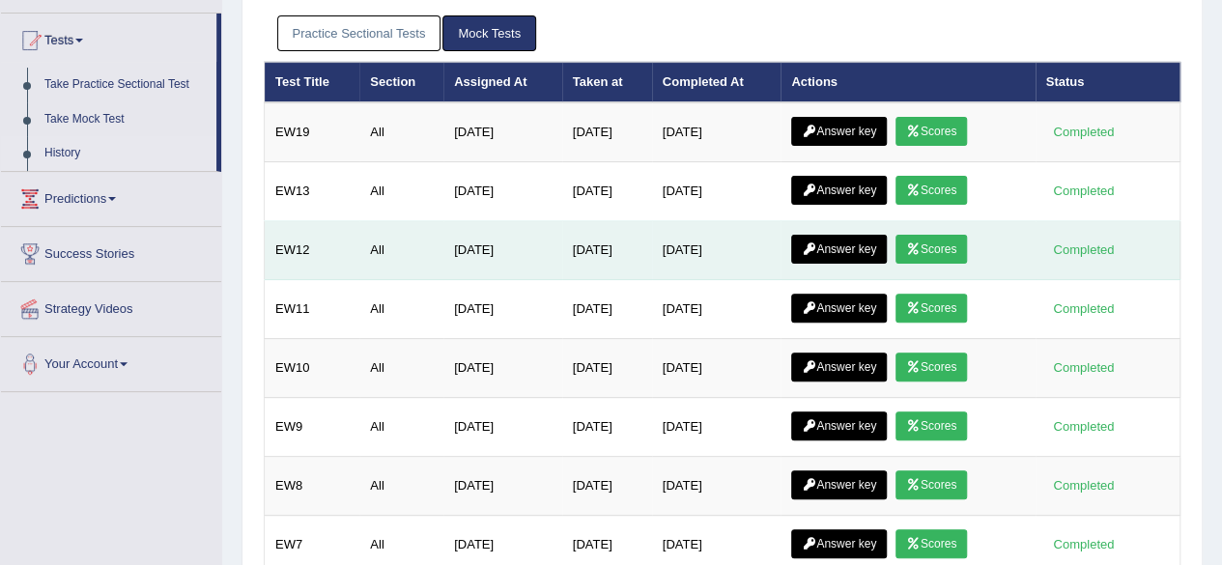
scroll to position [193, 0]
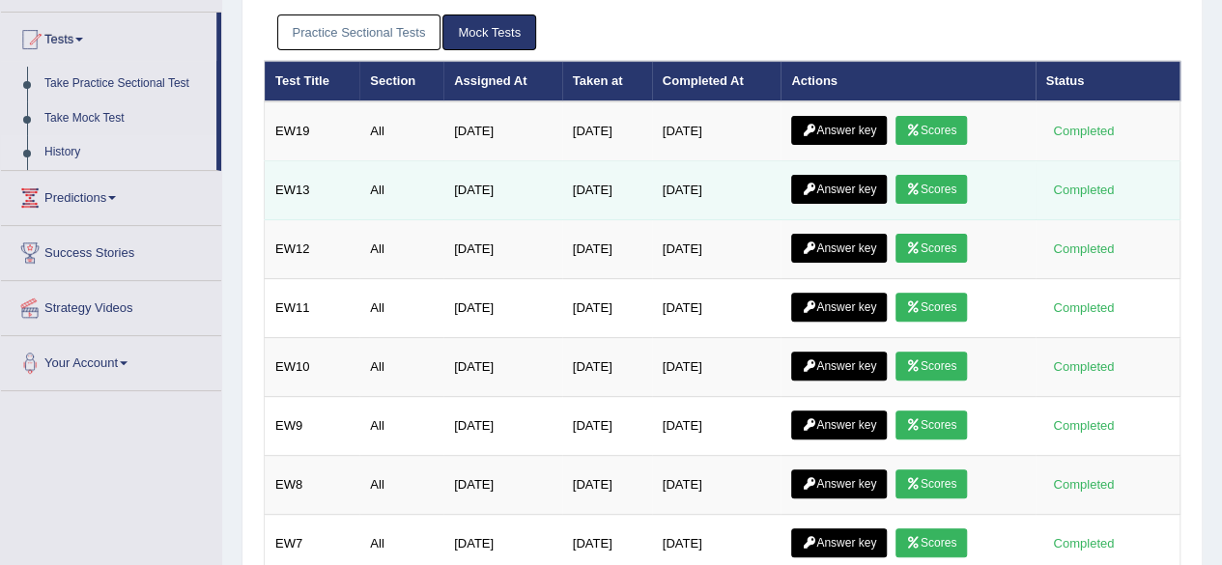
click at [949, 192] on link "Scores" at bounding box center [930, 189] width 71 height 29
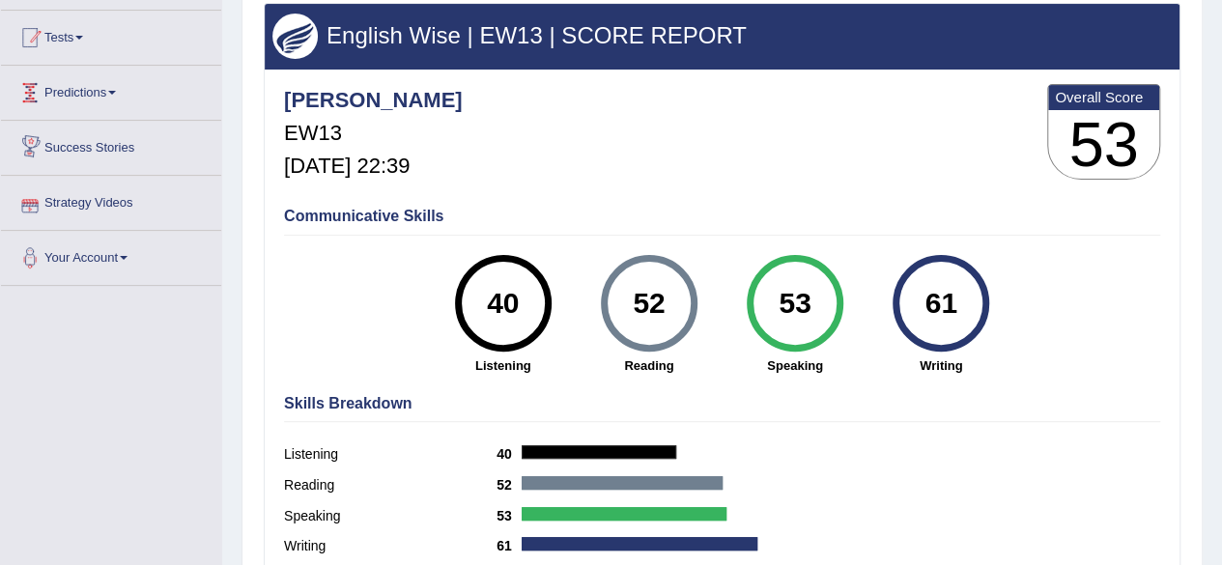
scroll to position [97, 0]
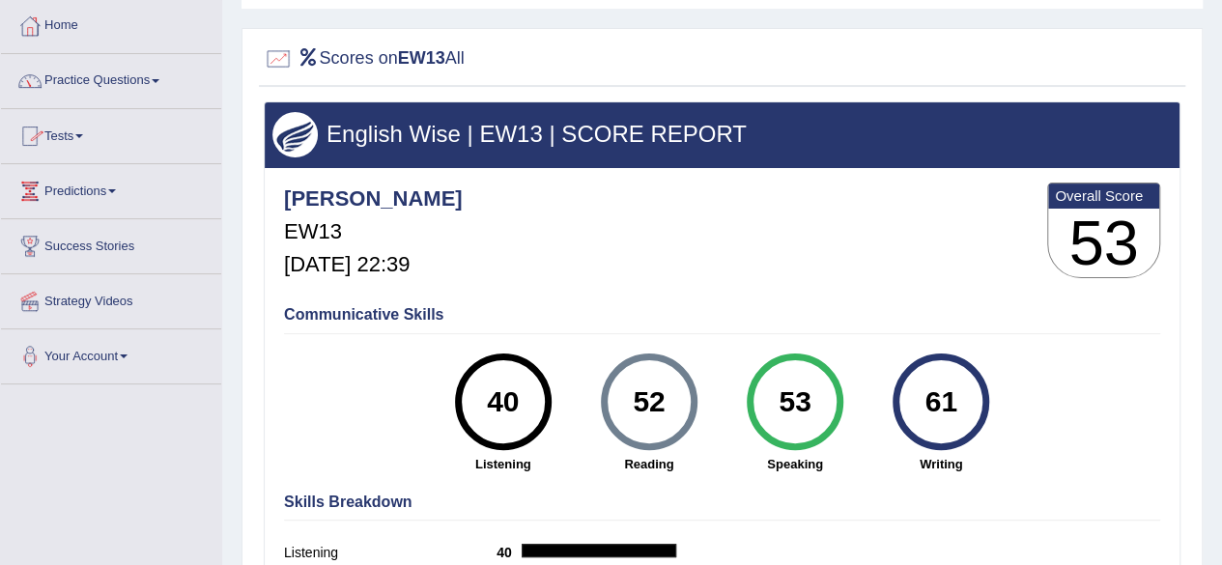
click at [79, 133] on link "Tests" at bounding box center [111, 133] width 220 height 48
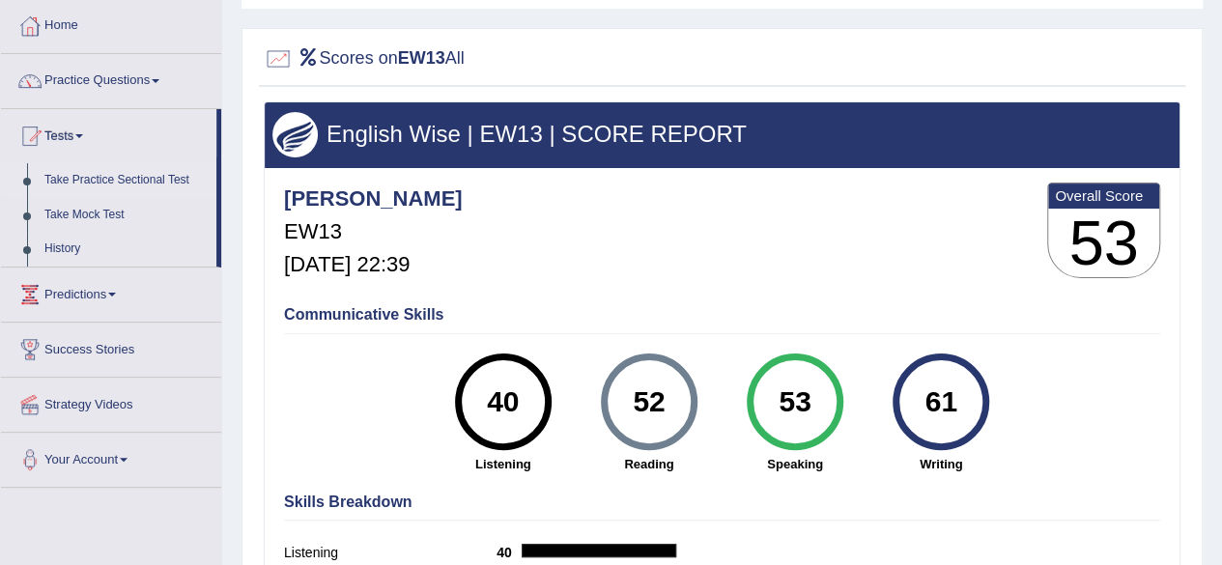
click at [95, 183] on link "Take Practice Sectional Test" at bounding box center [126, 180] width 181 height 35
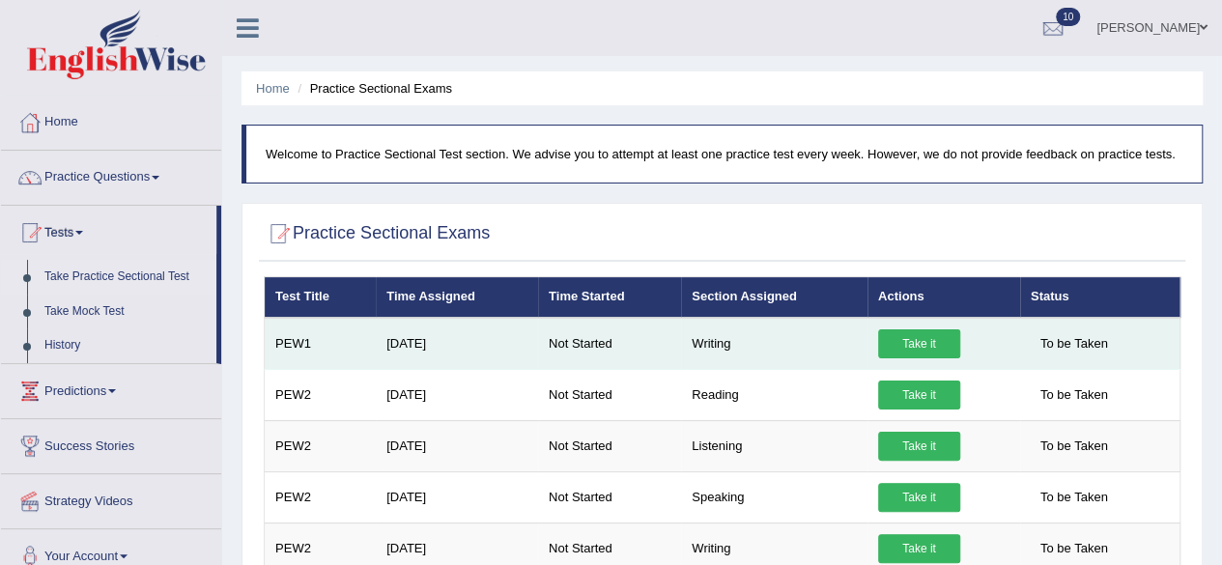
click at [904, 335] on link "Take it" at bounding box center [919, 343] width 82 height 29
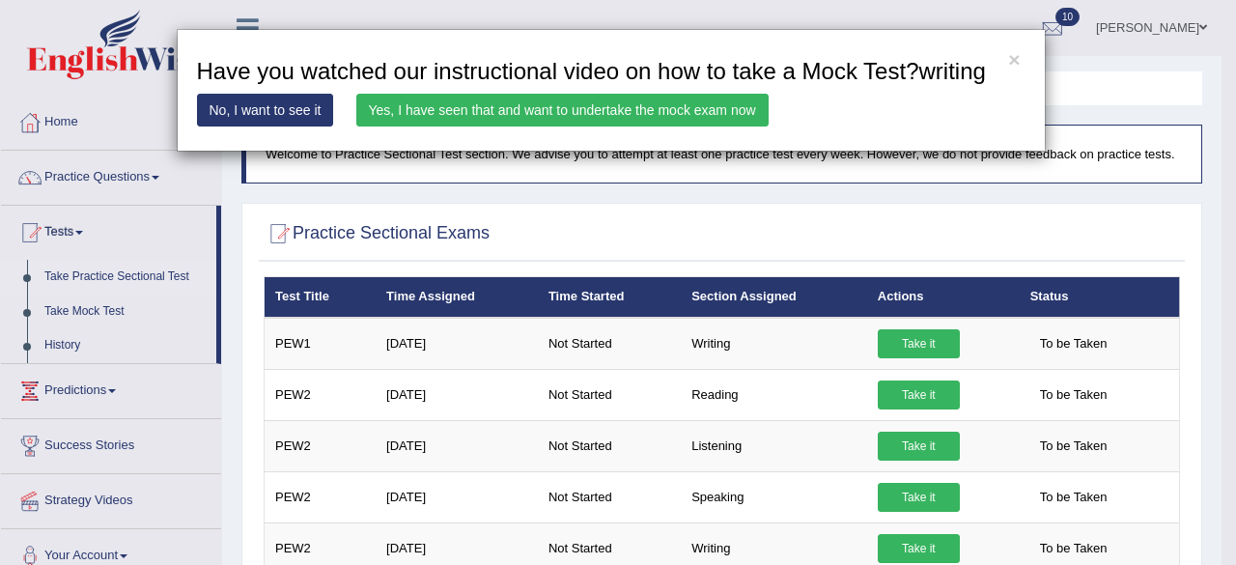
click at [726, 119] on link "Yes, I have seen that and want to undertake the mock exam now" at bounding box center [562, 110] width 412 height 33
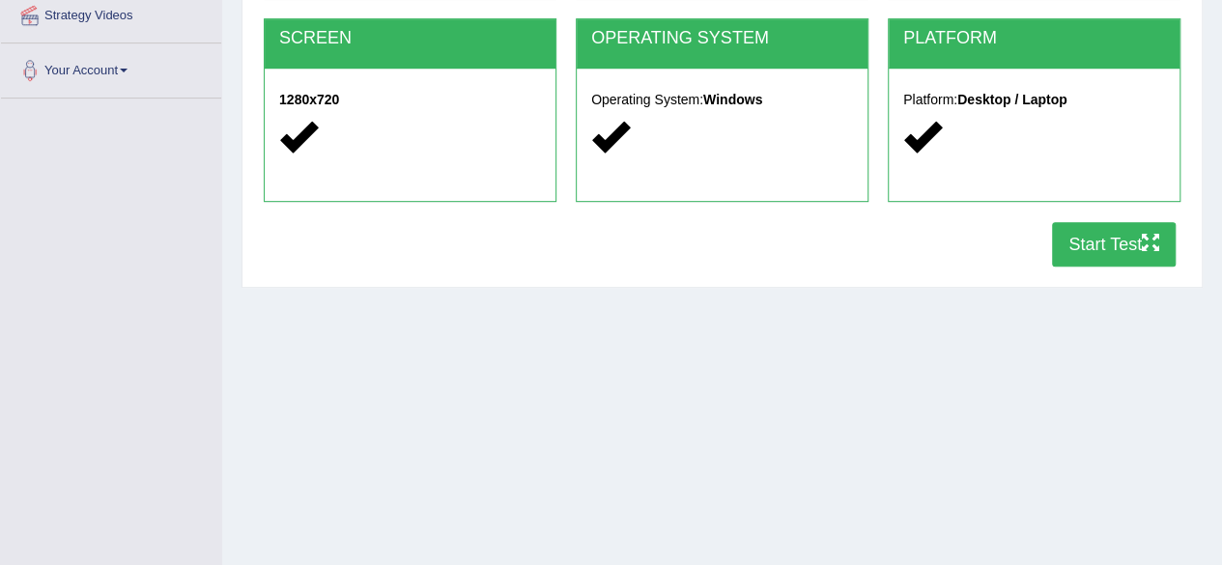
scroll to position [448, 0]
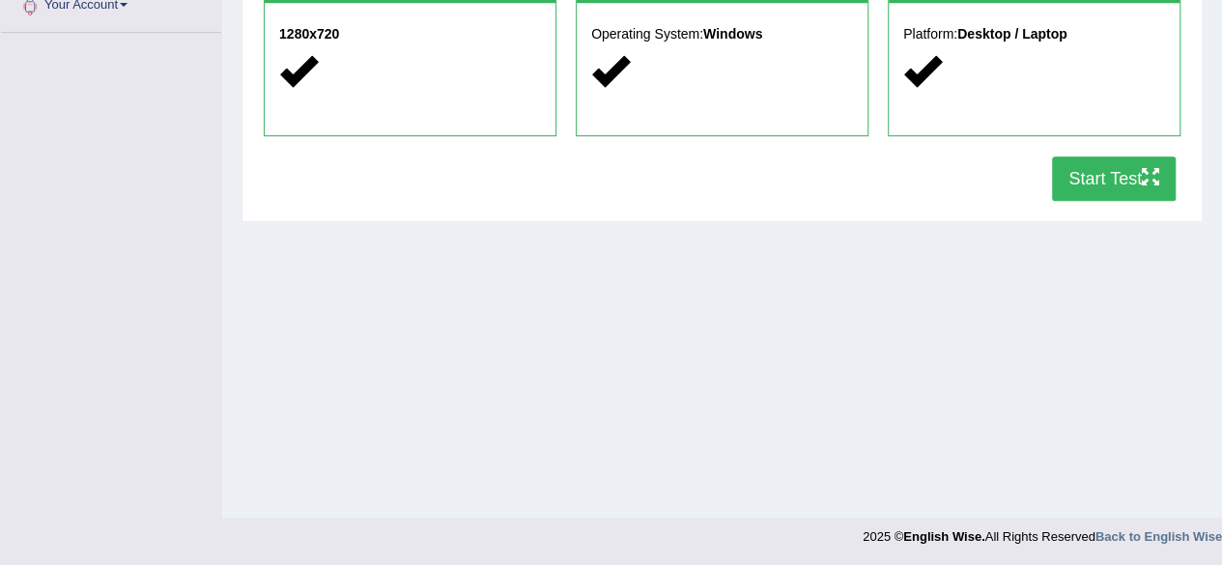
click at [1102, 161] on button "Start Test" at bounding box center [1114, 178] width 124 height 44
